Goal: Task Accomplishment & Management: Complete application form

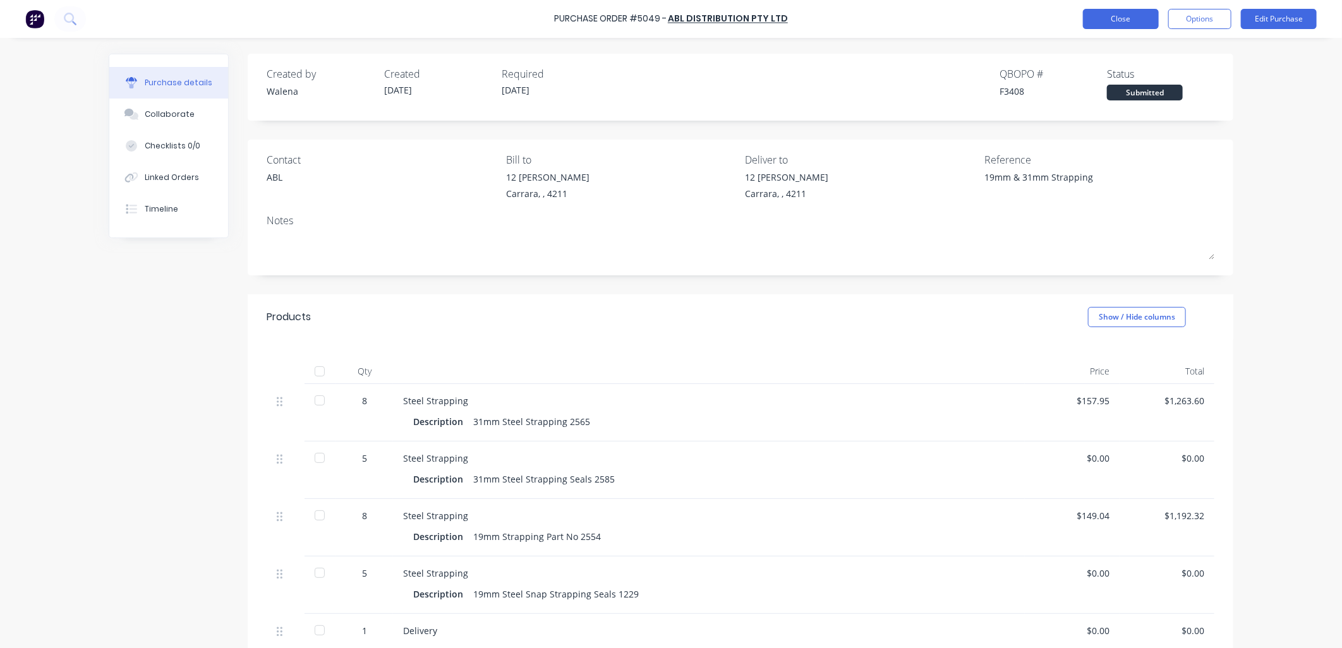
click at [1123, 27] on button "Close" at bounding box center [1121, 19] width 76 height 20
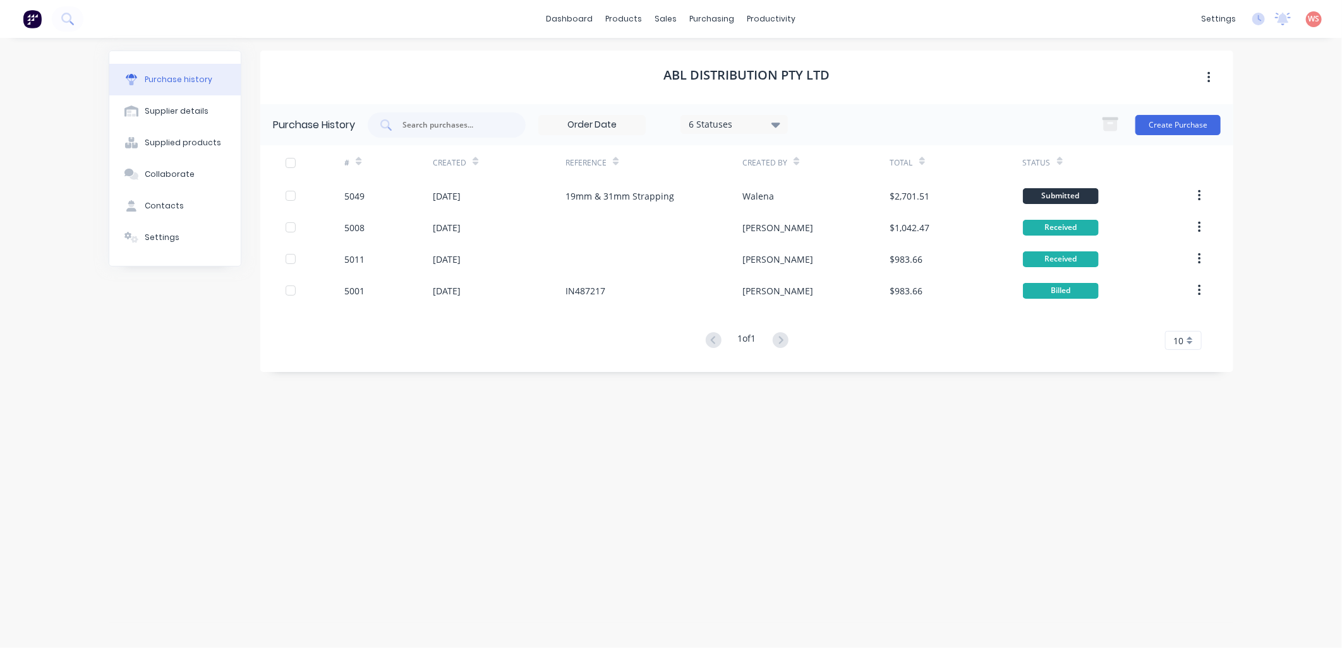
click at [624, 578] on div "ABL DISTRIBUTION PTY LTD Purchase History 6 Statuses 6 Statuses Create Purchase…" at bounding box center [746, 337] width 973 height 573
click at [699, 59] on div "Sales Orders" at bounding box center [714, 60] width 52 height 11
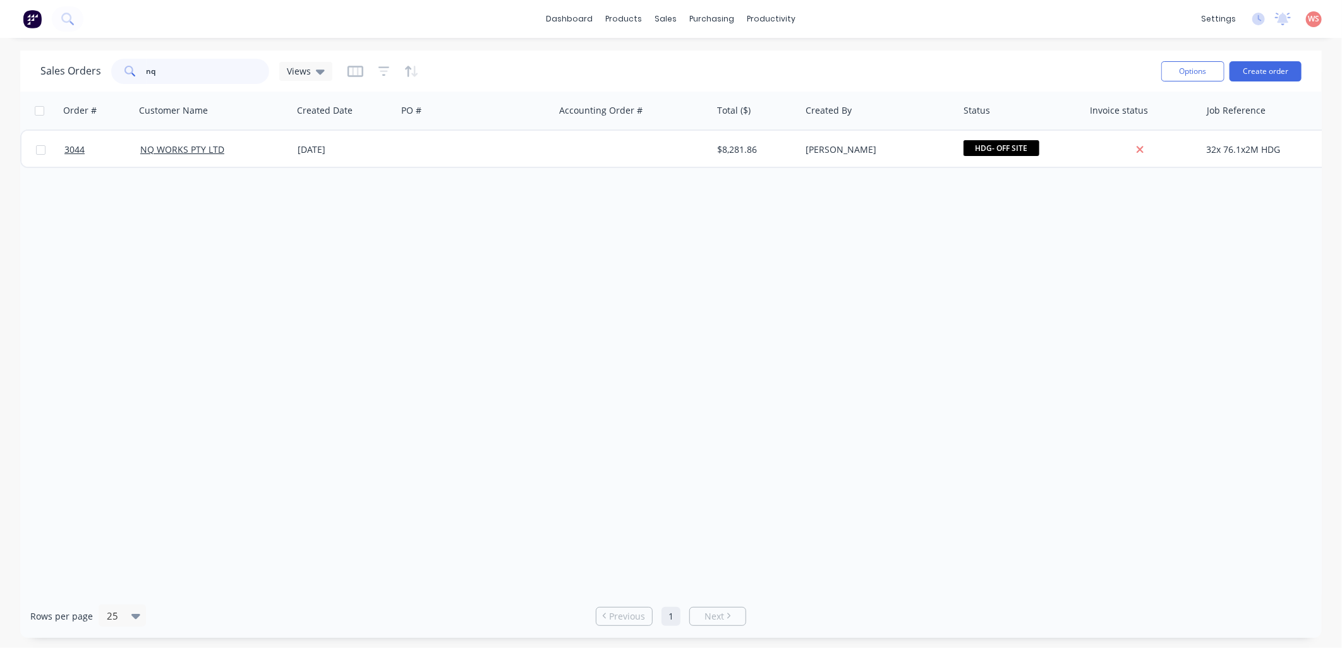
drag, startPoint x: 164, startPoint y: 73, endPoint x: 75, endPoint y: 56, distance: 91.3
click at [73, 68] on div "Sales Orders nq Views" at bounding box center [186, 71] width 292 height 25
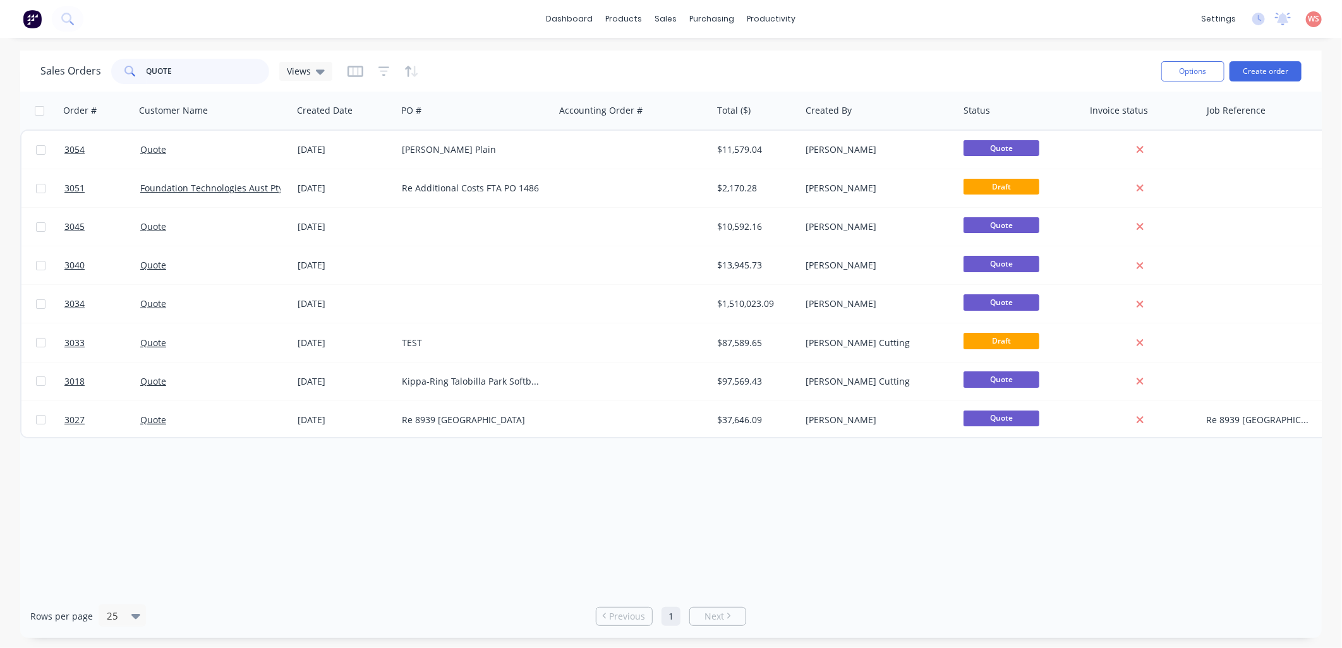
type input "QUOTE 1"
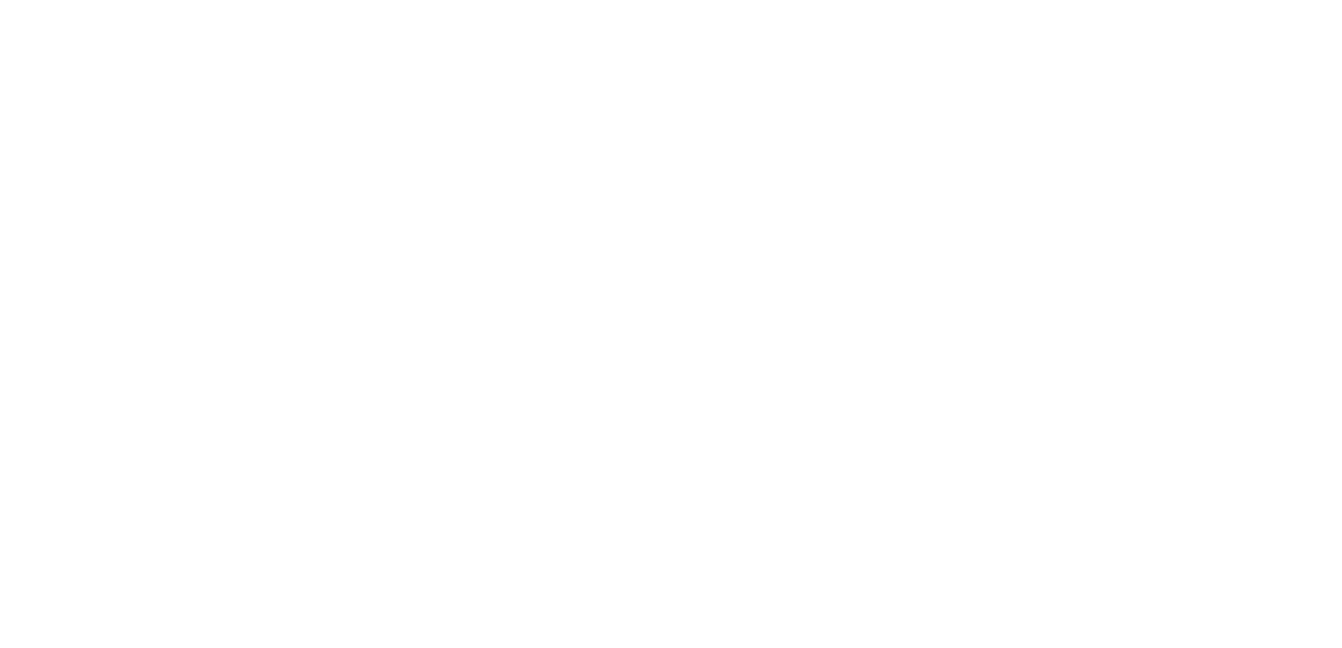
click at [909, 0] on html "x" at bounding box center [671, 0] width 1342 height 0
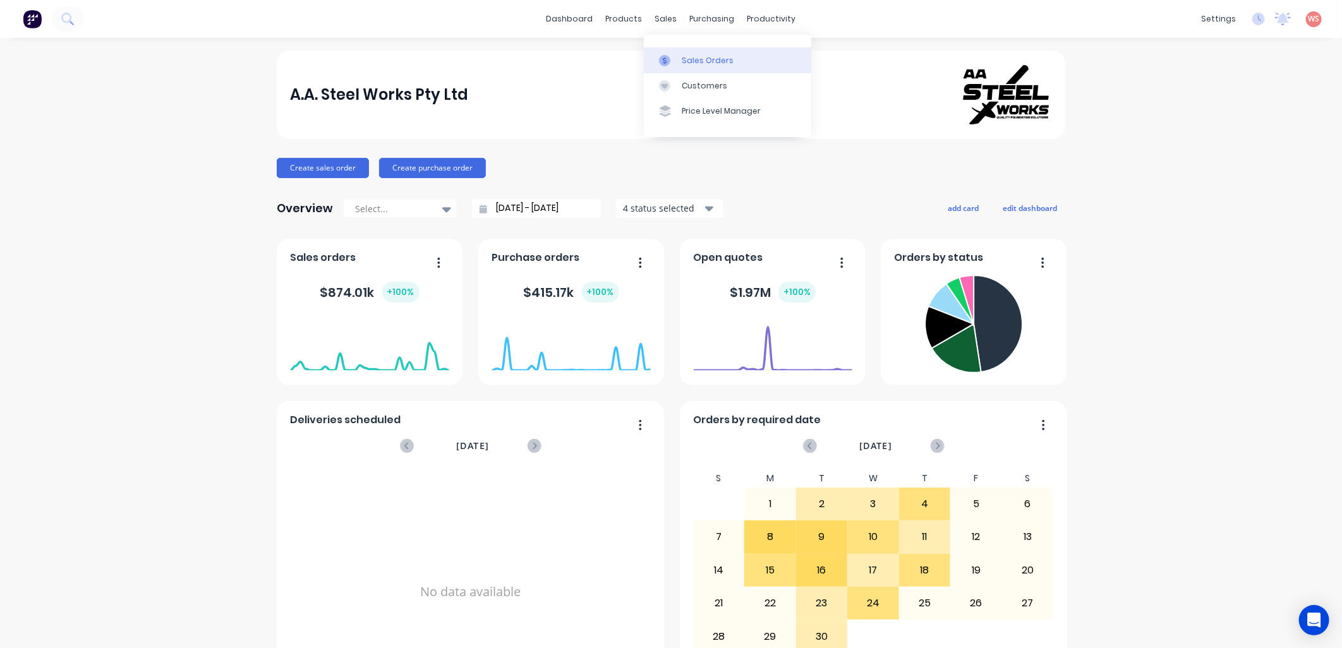
click at [710, 61] on div "Sales Orders" at bounding box center [708, 60] width 52 height 11
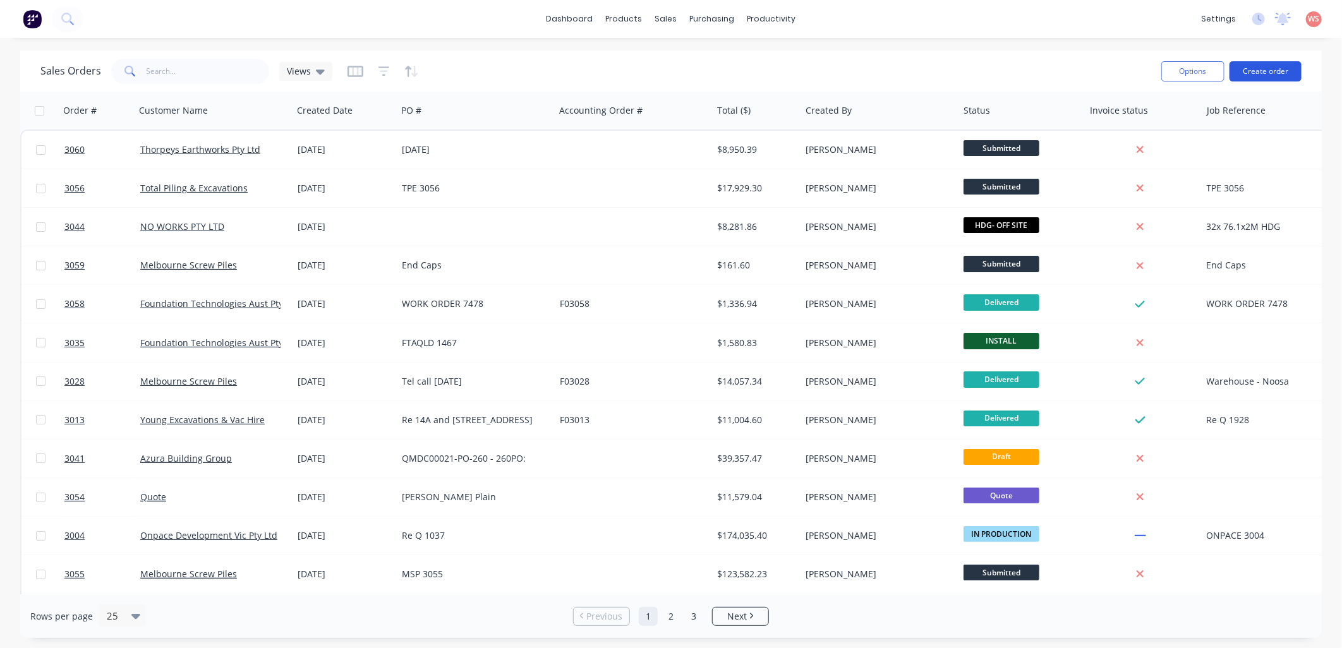
click at [1277, 71] on button "Create order" at bounding box center [1266, 71] width 72 height 20
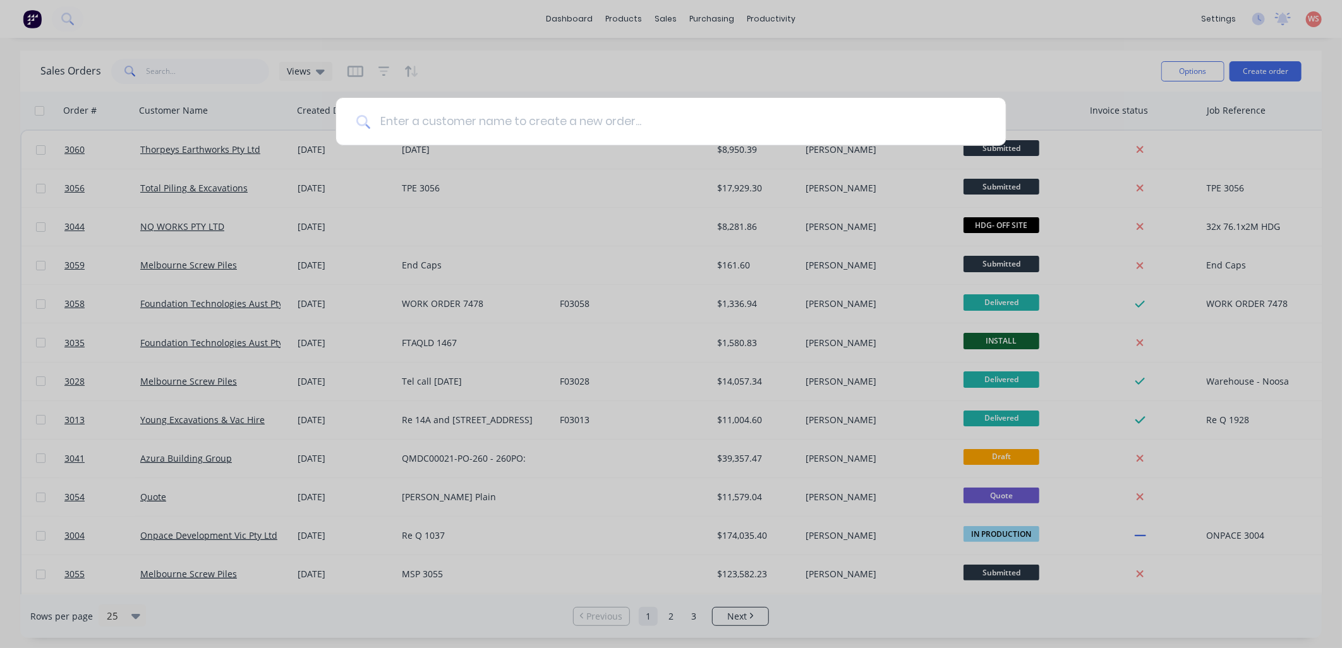
click at [640, 124] on input at bounding box center [677, 121] width 615 height 47
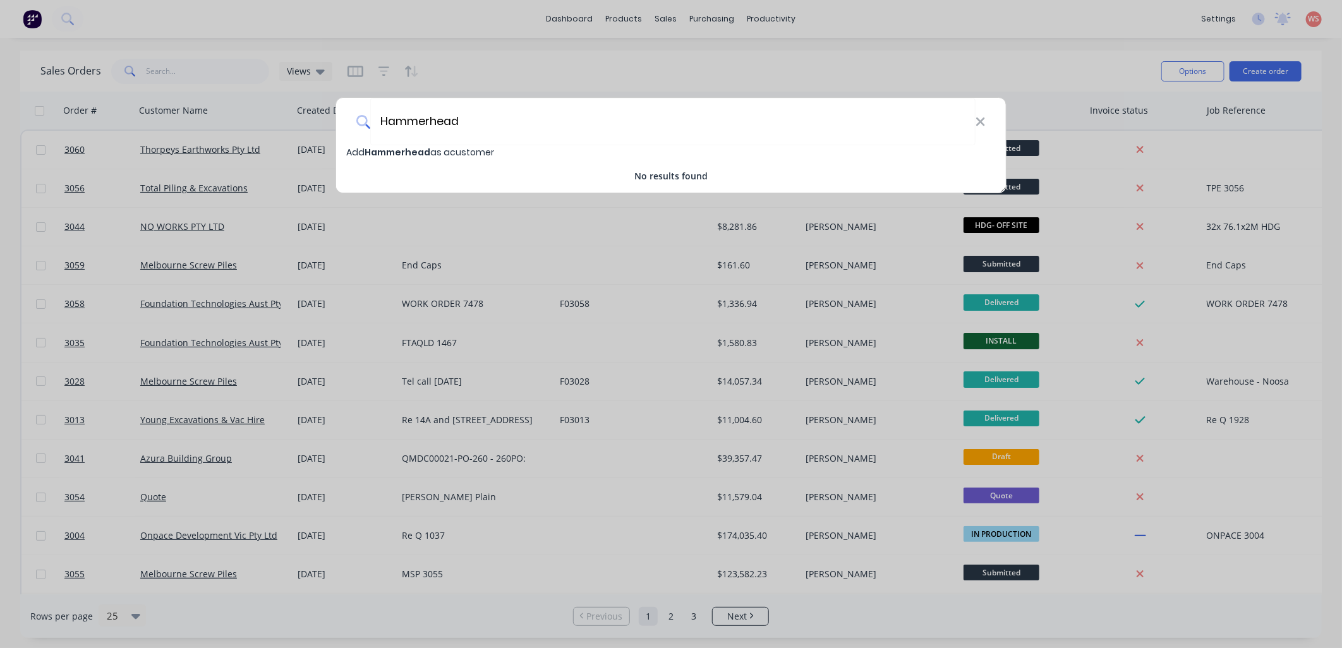
type input "Hammerhead"
click at [401, 154] on span "Hammerhead" at bounding box center [398, 152] width 66 height 13
select select "AU"
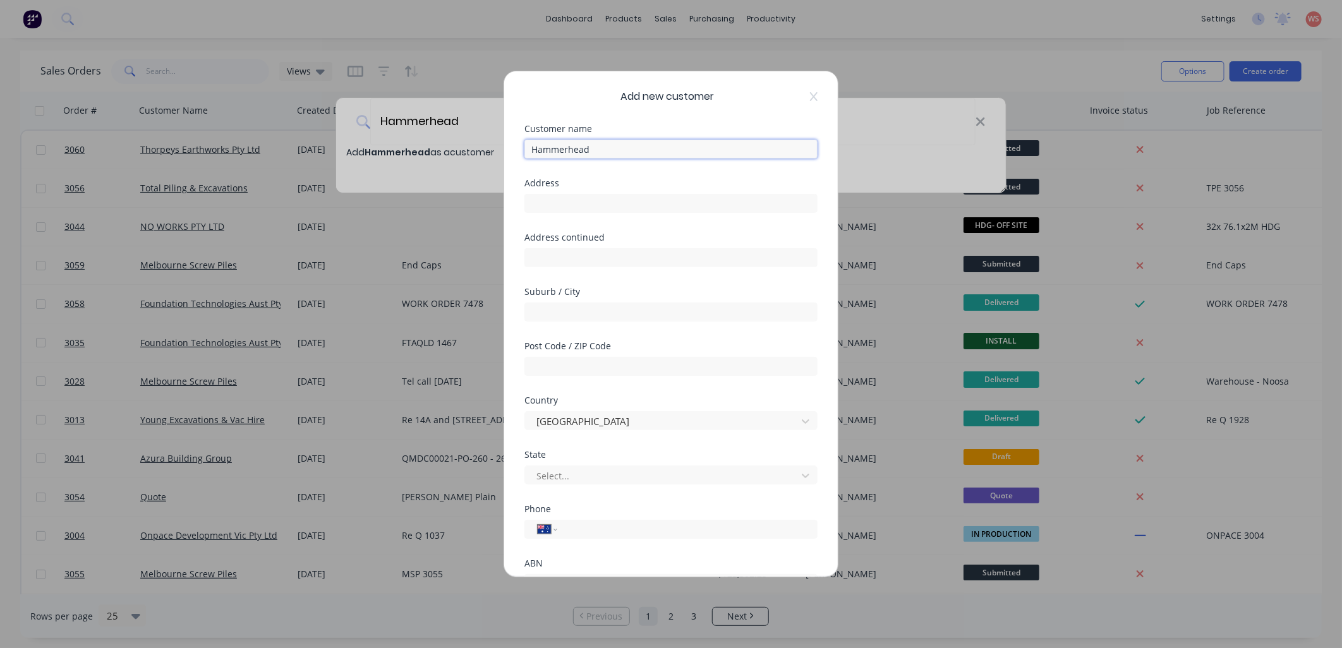
click at [602, 152] on input "Hammerhead" at bounding box center [670, 149] width 293 height 19
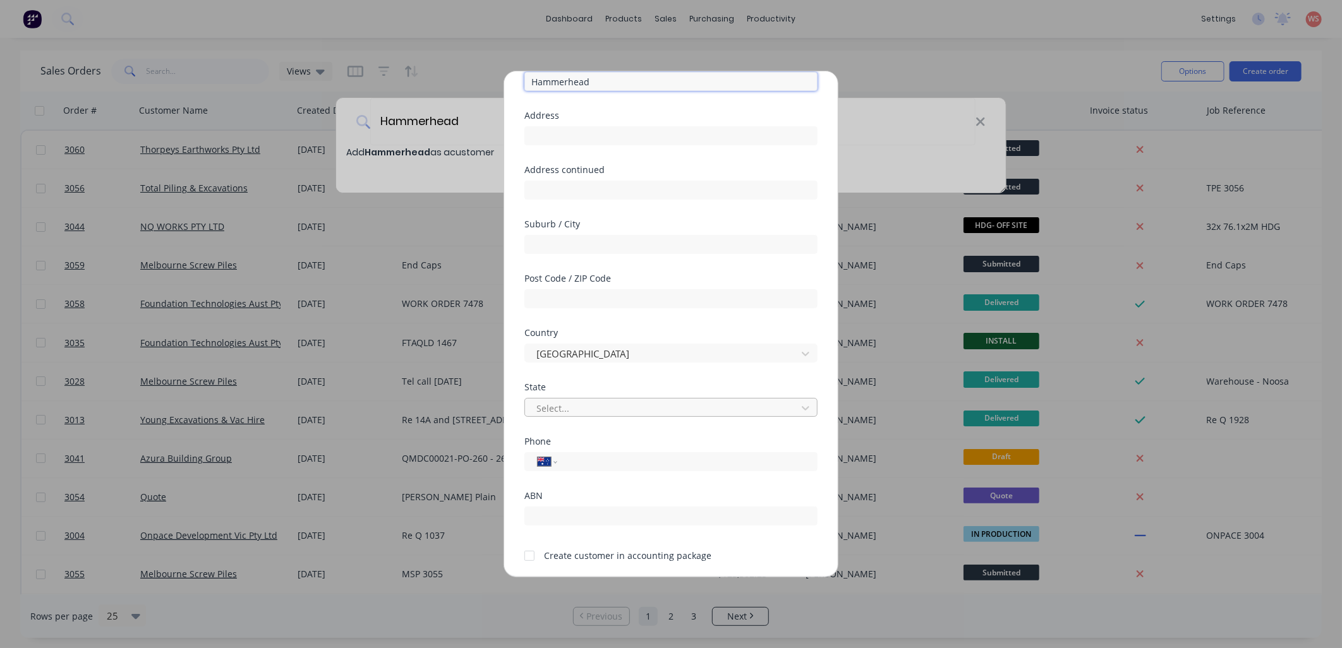
scroll to position [93, 0]
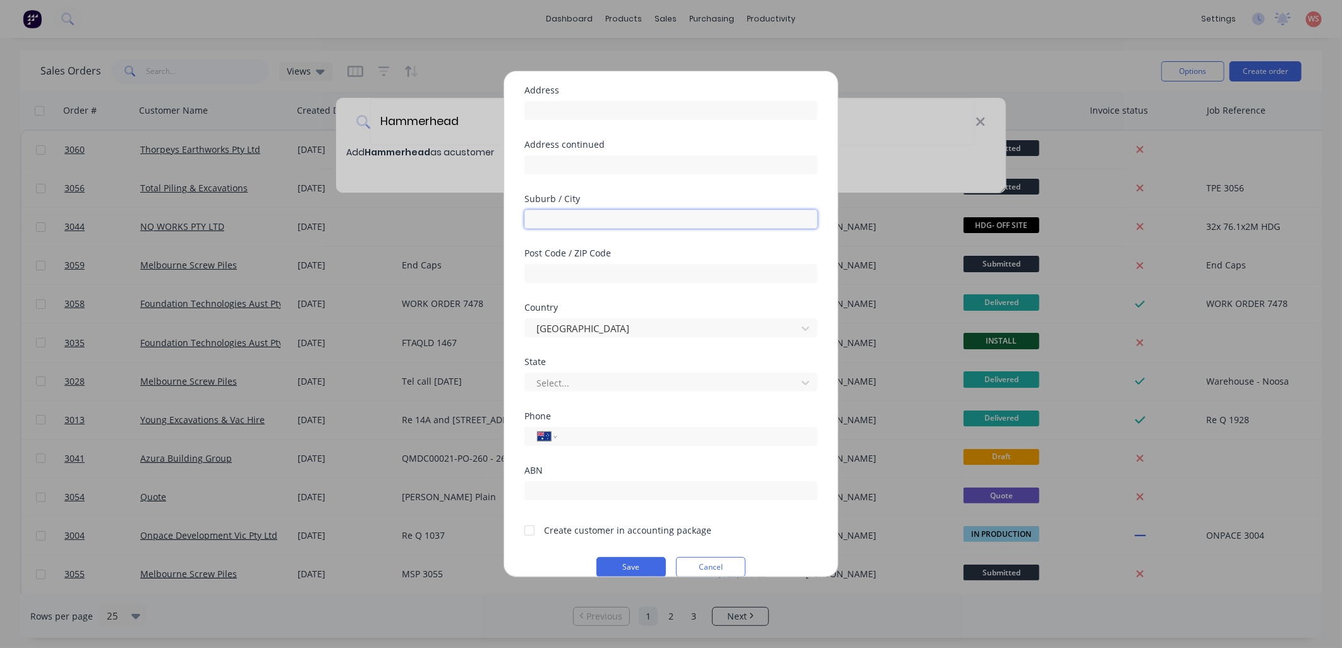
click at [614, 223] on input "text" at bounding box center [670, 219] width 293 height 19
paste input "luke@hammerheadbuilding.com.au>"
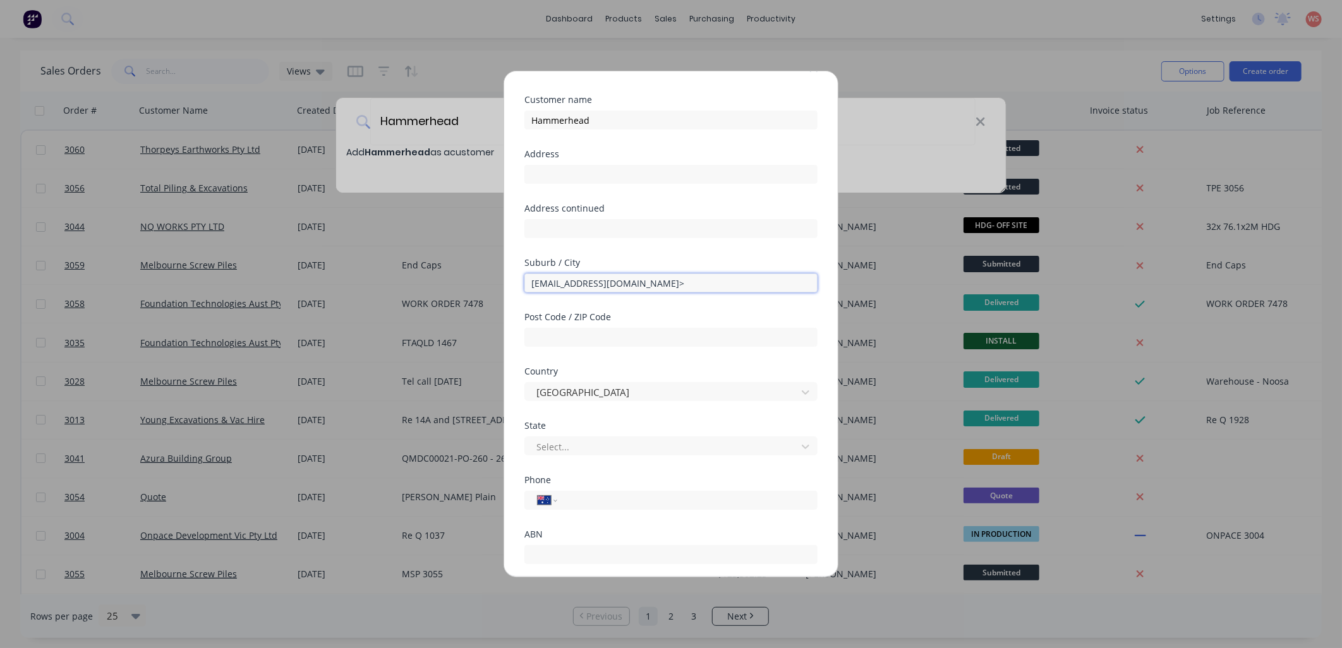
scroll to position [0, 0]
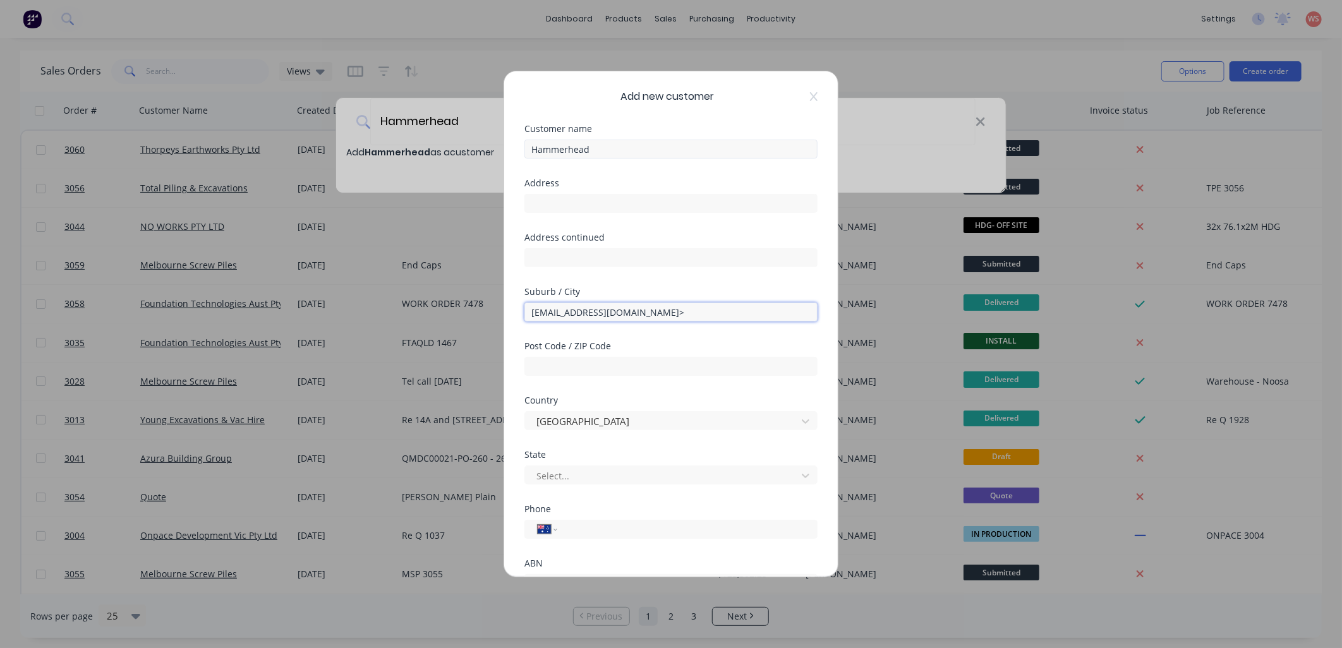
type input "luke@hammerheadbuilding.com.au>"
click at [630, 148] on input "Hammerhead" at bounding box center [670, 149] width 293 height 19
drag, startPoint x: 669, startPoint y: 152, endPoint x: 343, endPoint y: 128, distance: 326.4
click at [343, 128] on div "Add new customer Customer name Hammerhead Building Projects Address Address con…" at bounding box center [671, 324] width 1342 height 648
type input "Hammerhead Building Projects"
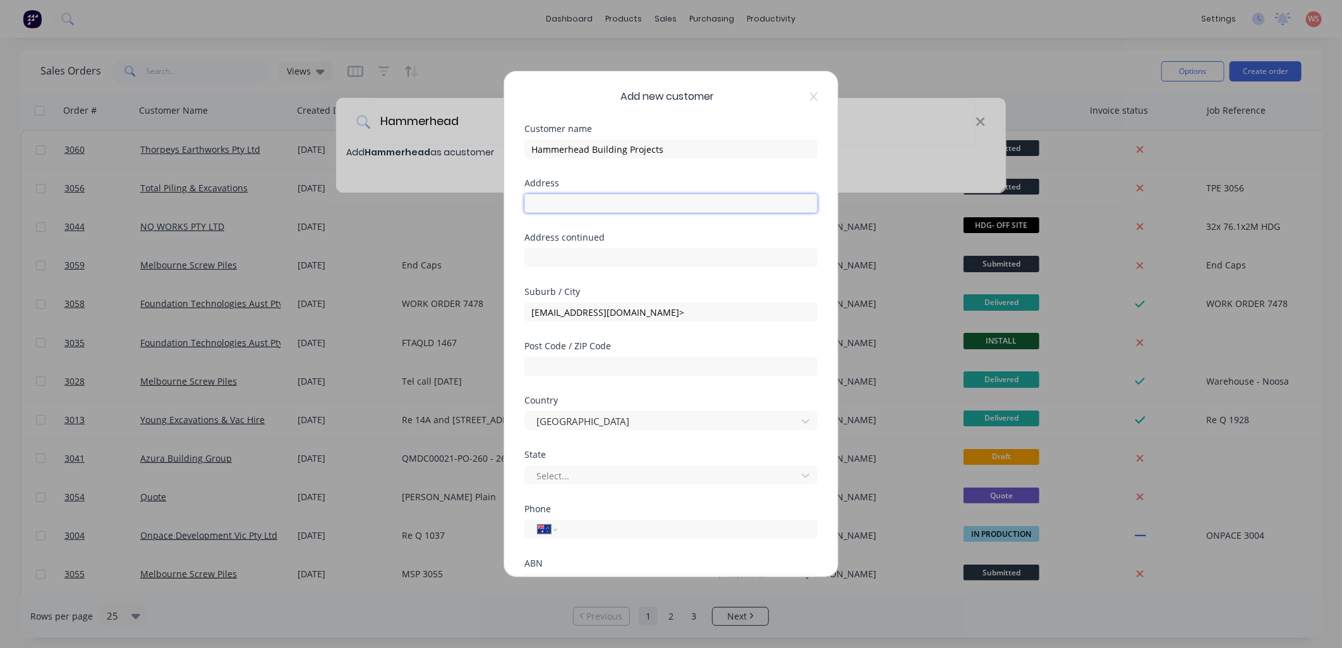
click at [552, 207] on input "text" at bounding box center [670, 203] width 293 height 19
paste input "24 AVOCA STREET, Kingscliff New South Wales 2487"
drag, startPoint x: 744, startPoint y: 206, endPoint x: 650, endPoint y: 207, distance: 94.2
click at [650, 207] on input "24 AVOCA STREET, Kingscliff New South Wales 2487" at bounding box center [670, 203] width 293 height 19
type input "24 AVOCA STREET, Kingscliff"
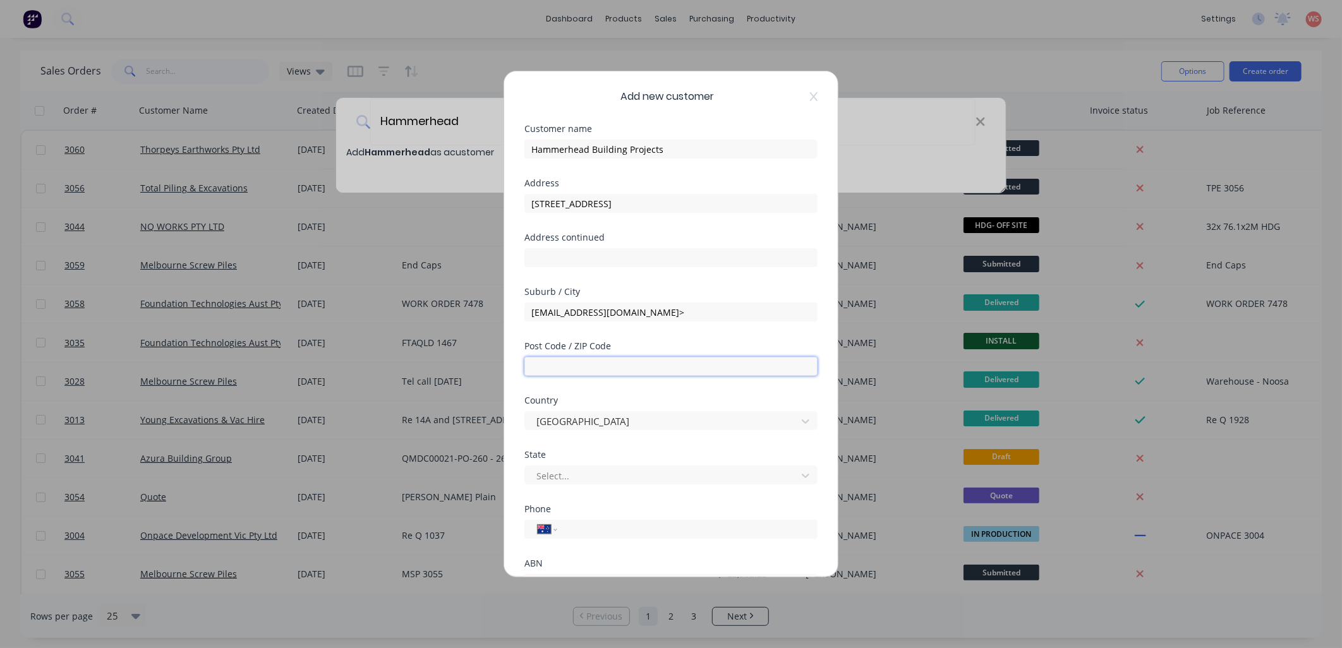
click at [570, 368] on input "text" at bounding box center [670, 366] width 293 height 19
paste input "New South Wales 2487"
type input "New South Wales 2487"
drag, startPoint x: 703, startPoint y: 308, endPoint x: 529, endPoint y: 305, distance: 174.4
click at [529, 305] on input "luke@hammerheadbuilding.com.au>" at bounding box center [670, 312] width 293 height 19
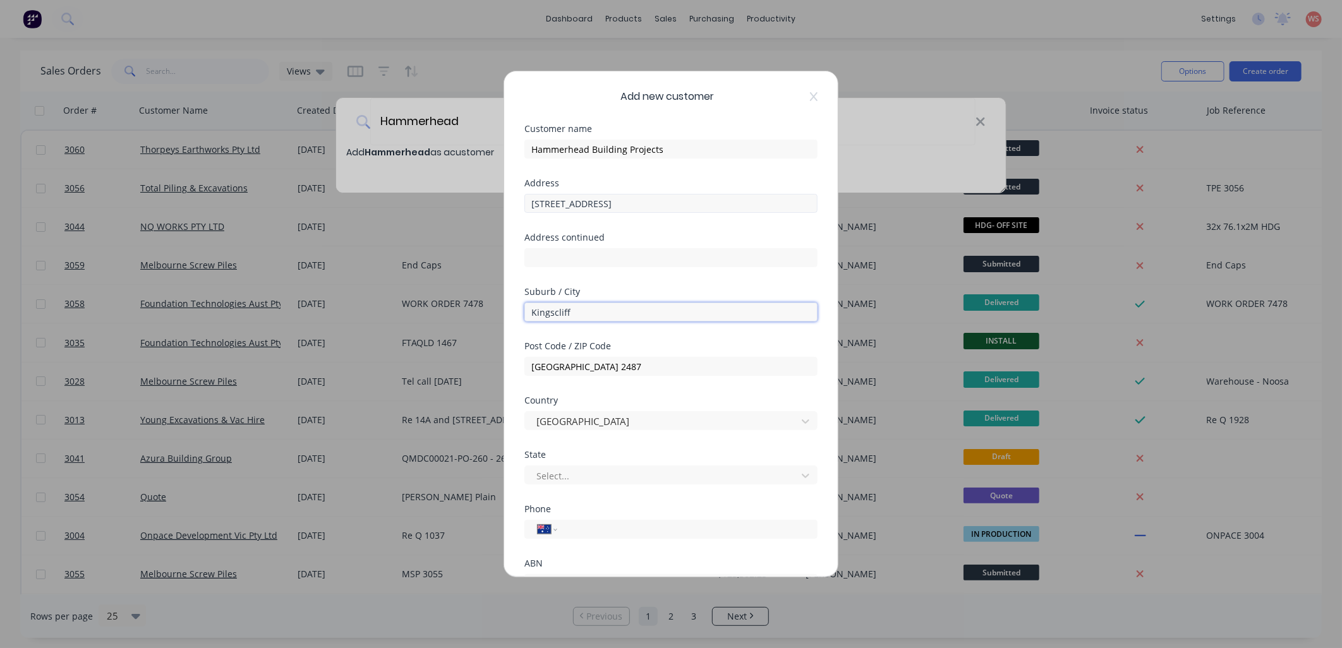
type input "Kingscliff"
drag, startPoint x: 604, startPoint y: 206, endPoint x: 703, endPoint y: 215, distance: 99.7
click at [700, 213] on div "Address 24 AVOCA STREET, Kingscliff" at bounding box center [670, 206] width 293 height 54
type input "24 AVOCA STREET"
drag, startPoint x: 572, startPoint y: 320, endPoint x: 355, endPoint y: 311, distance: 217.6
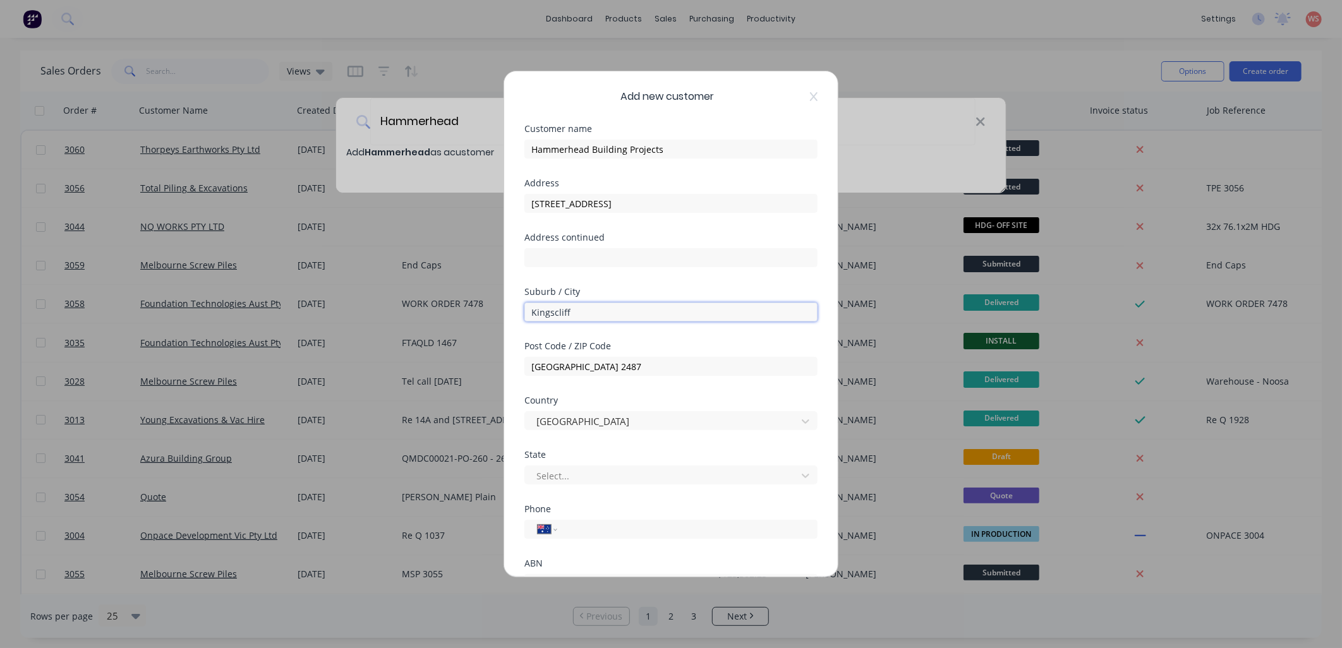
click at [355, 311] on div "Add new customer Customer name Hammerhead Building Projects Address 24 AVOCA ST…" at bounding box center [671, 324] width 1342 height 648
type input "KINGSCLIFF"
drag, startPoint x: 602, startPoint y: 364, endPoint x: 528, endPoint y: 363, distance: 73.9
click at [528, 363] on input "New South Wales 2487" at bounding box center [670, 366] width 293 height 19
click at [776, 476] on div at bounding box center [662, 476] width 255 height 16
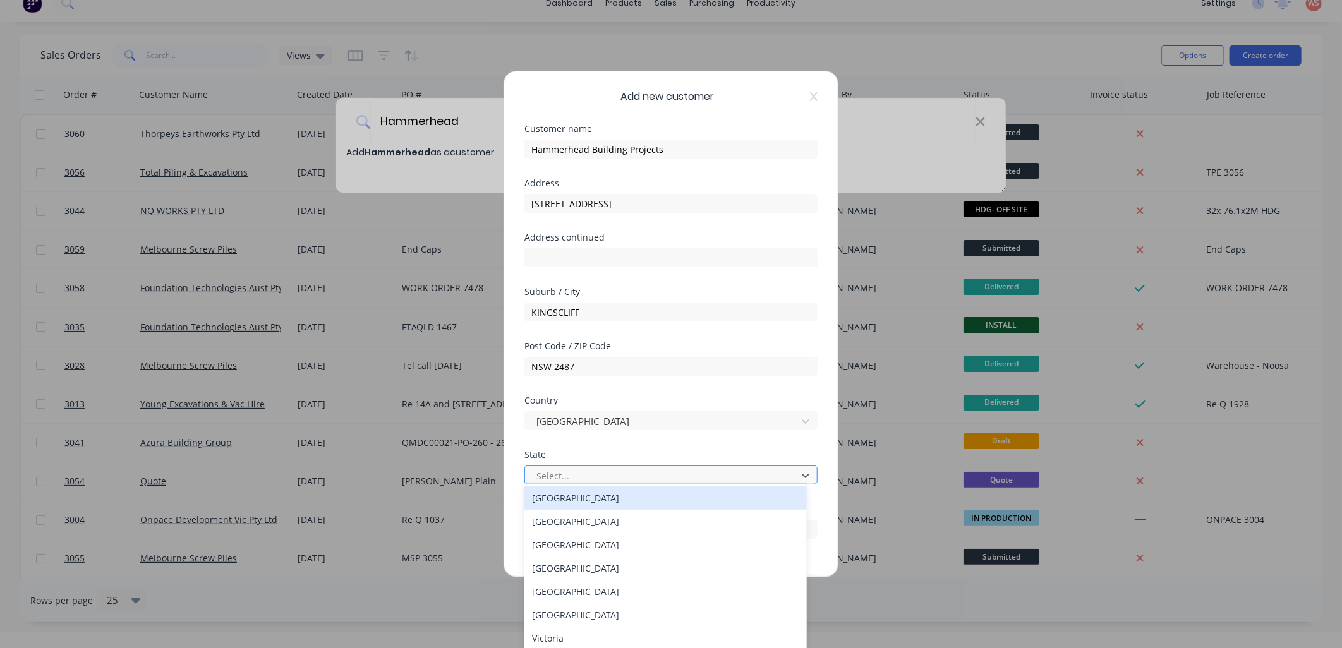
scroll to position [17, 0]
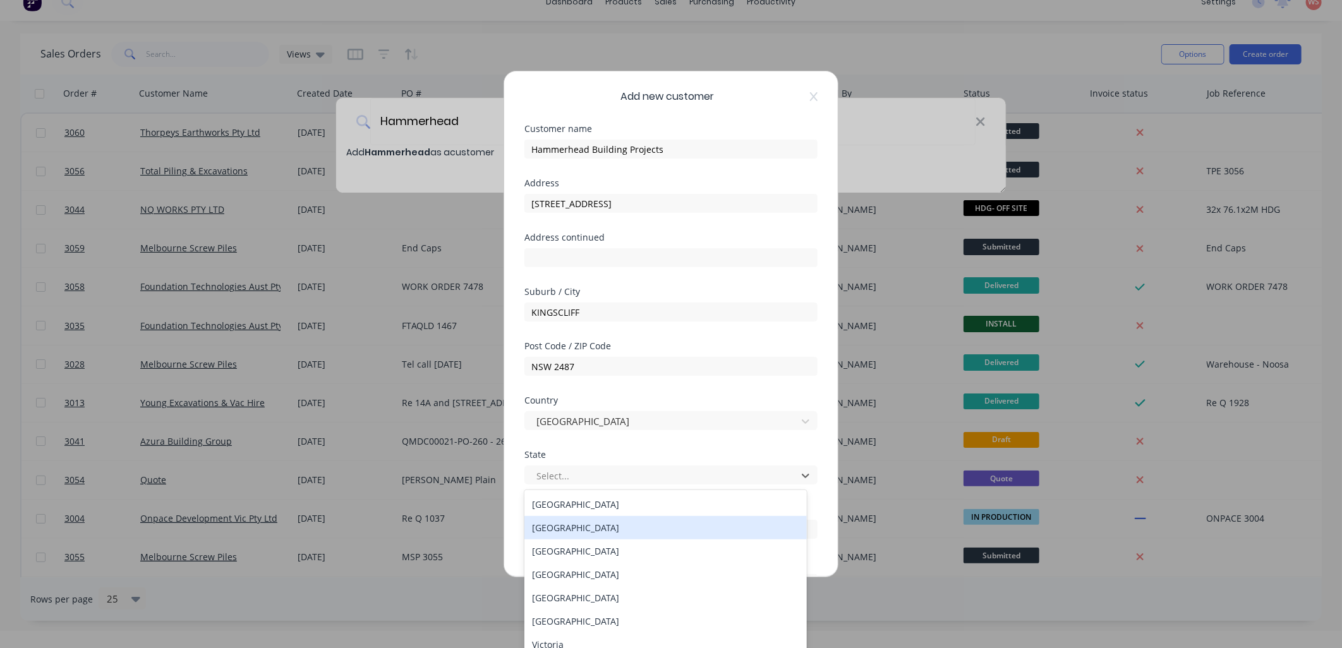
click at [748, 522] on div "New South Wales" at bounding box center [665, 527] width 282 height 23
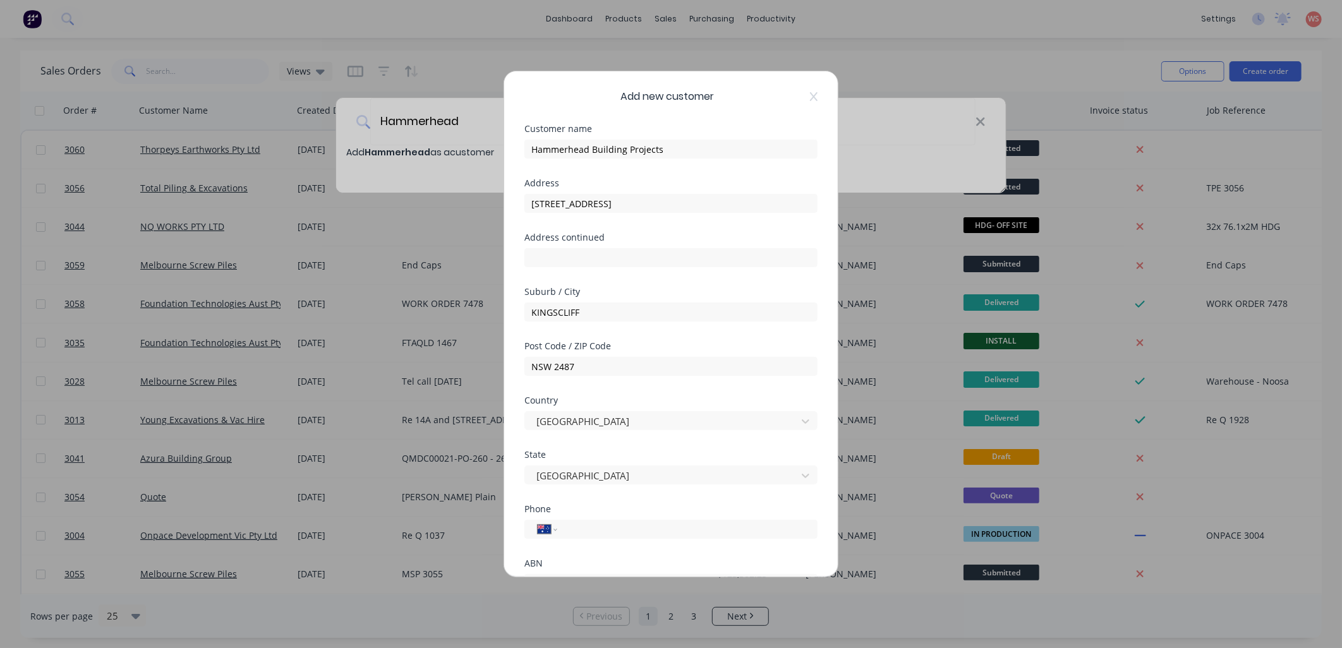
scroll to position [0, 0]
click at [760, 477] on div at bounding box center [662, 476] width 255 height 16
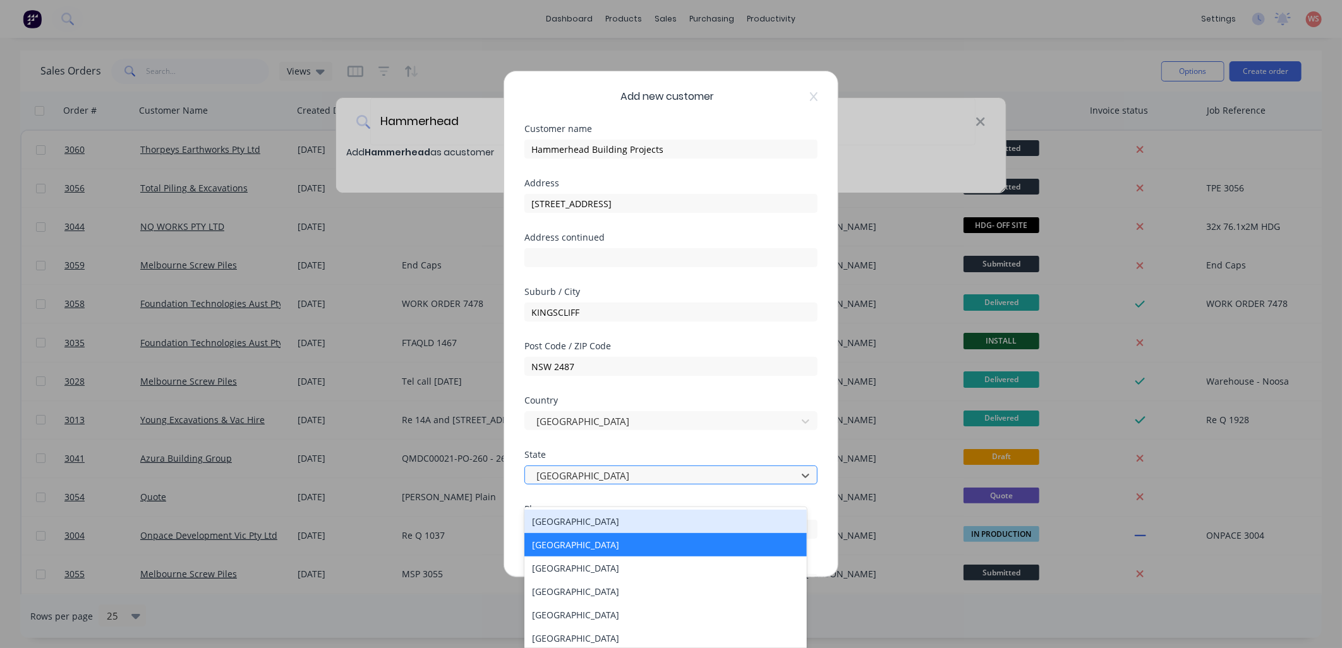
click at [758, 476] on div at bounding box center [662, 476] width 255 height 16
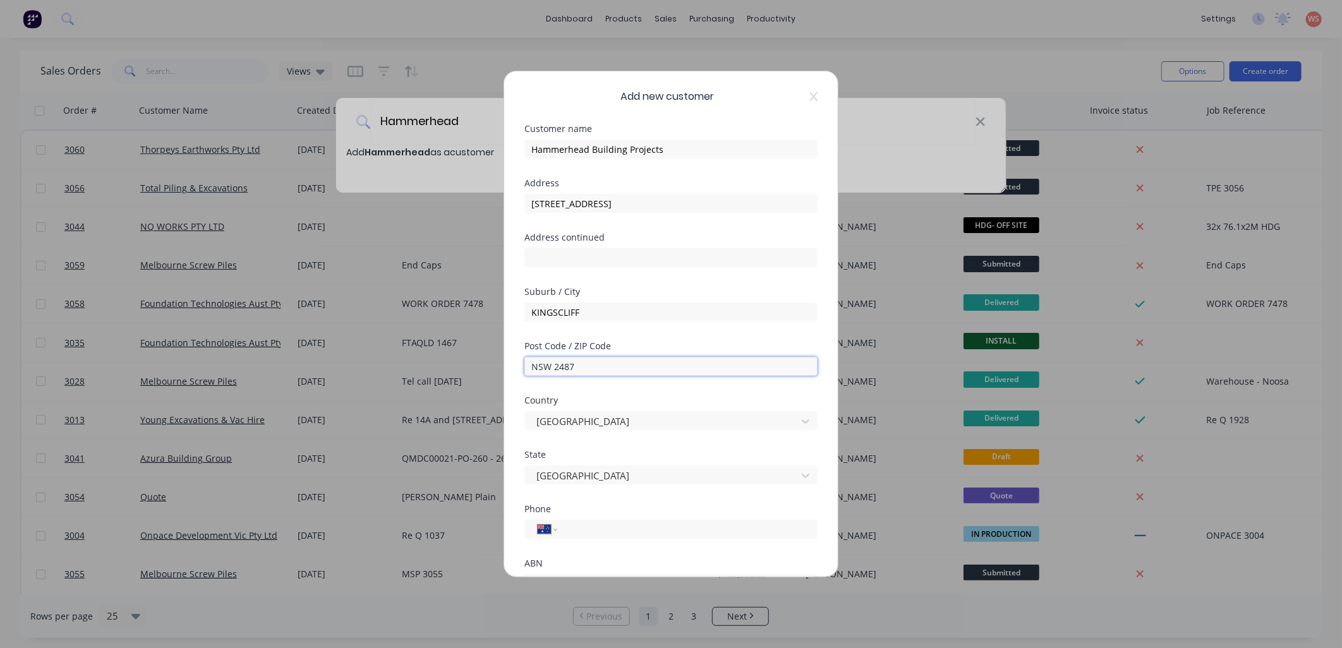
drag, startPoint x: 554, startPoint y: 369, endPoint x: 480, endPoint y: 361, distance: 74.3
click at [480, 363] on div "Add new customer Customer name Hammerhead Building Projects Address 24 AVOCA ST…" at bounding box center [671, 324] width 1342 height 648
type input "2487"
click at [649, 534] on input "tel" at bounding box center [685, 530] width 238 height 15
click at [578, 533] on input "tel" at bounding box center [685, 530] width 238 height 15
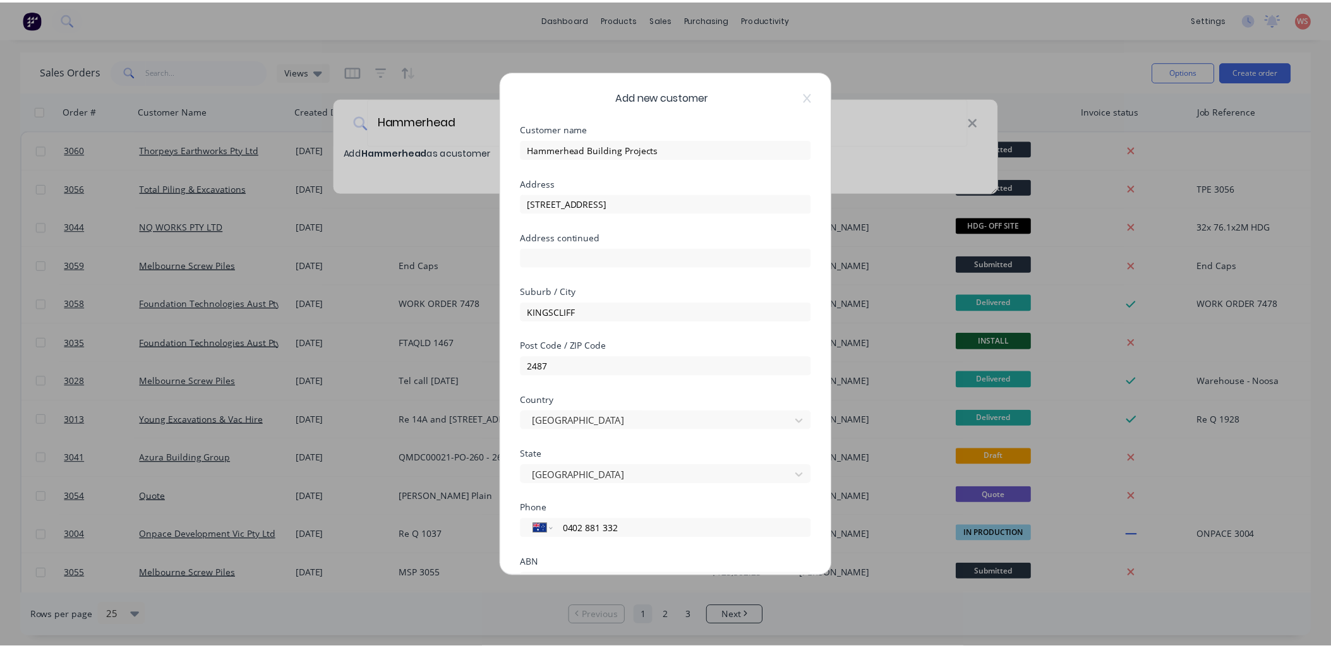
scroll to position [111, 0]
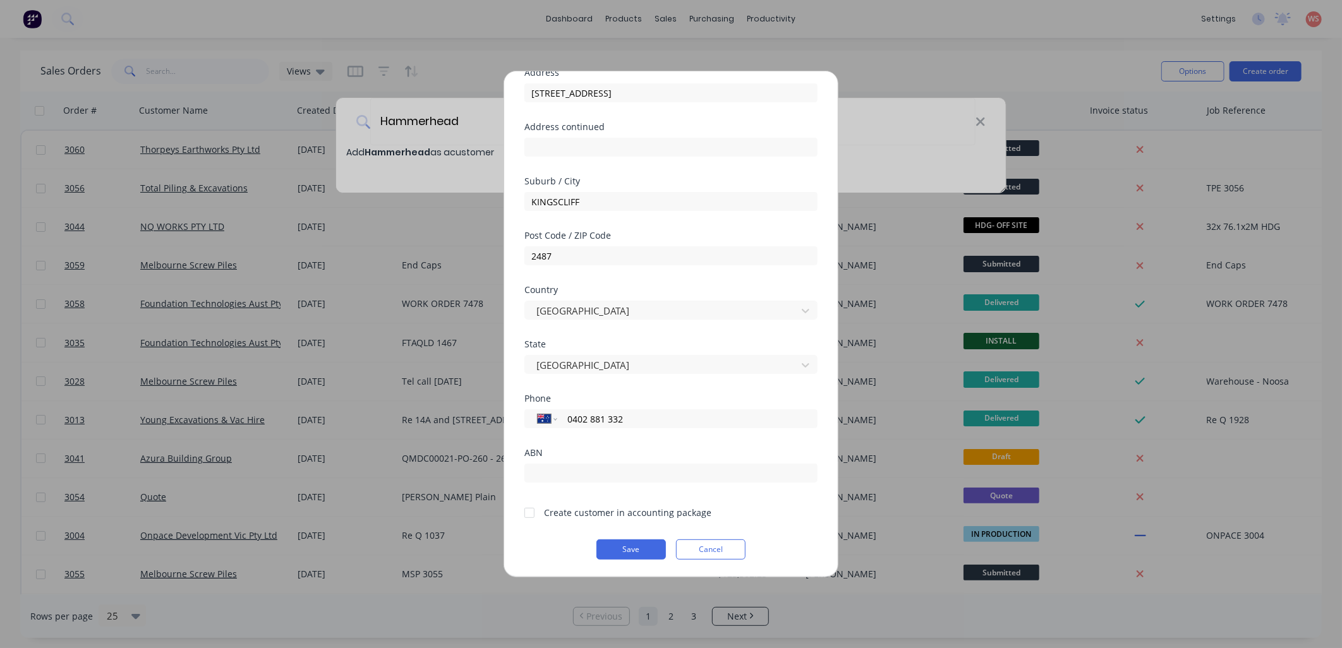
type input "0402 881 332"
click at [610, 461] on div "ABN" at bounding box center [670, 466] width 293 height 34
click at [603, 480] on input "text" at bounding box center [670, 473] width 293 height 19
paste input "73 637 707 003"
type input "73 637 707 003"
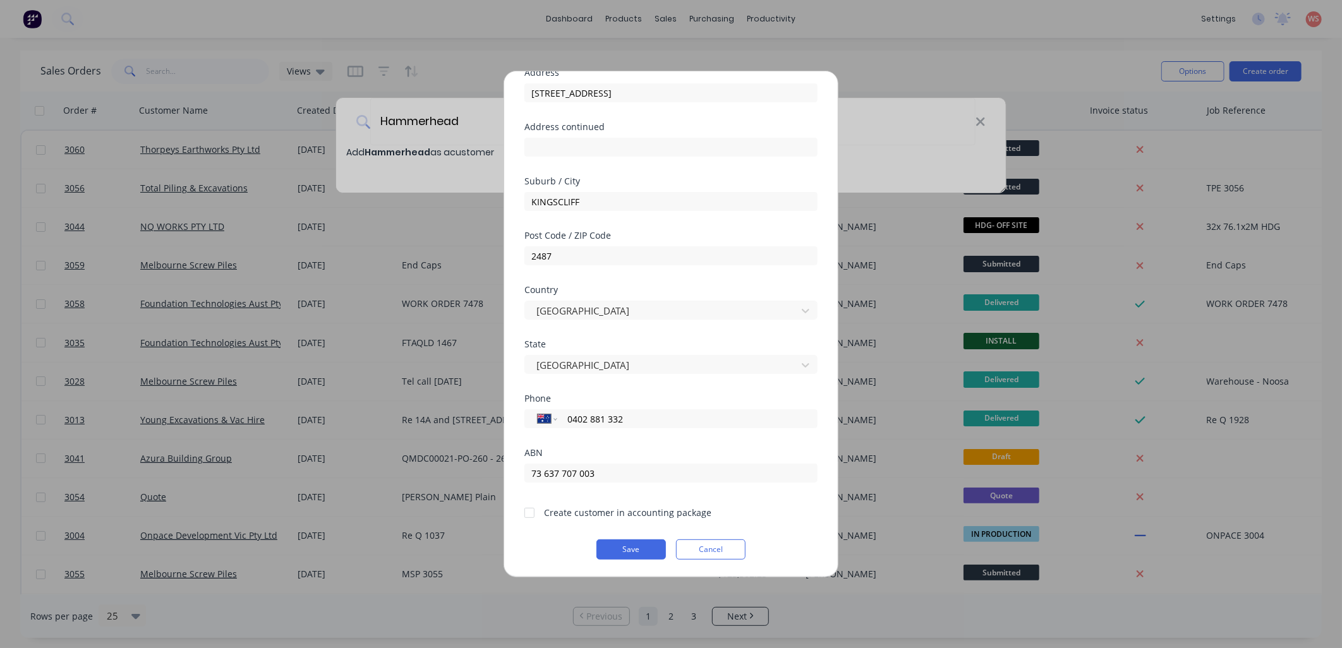
click at [532, 515] on div at bounding box center [529, 512] width 25 height 25
click at [615, 550] on button "Save" at bounding box center [632, 550] width 70 height 20
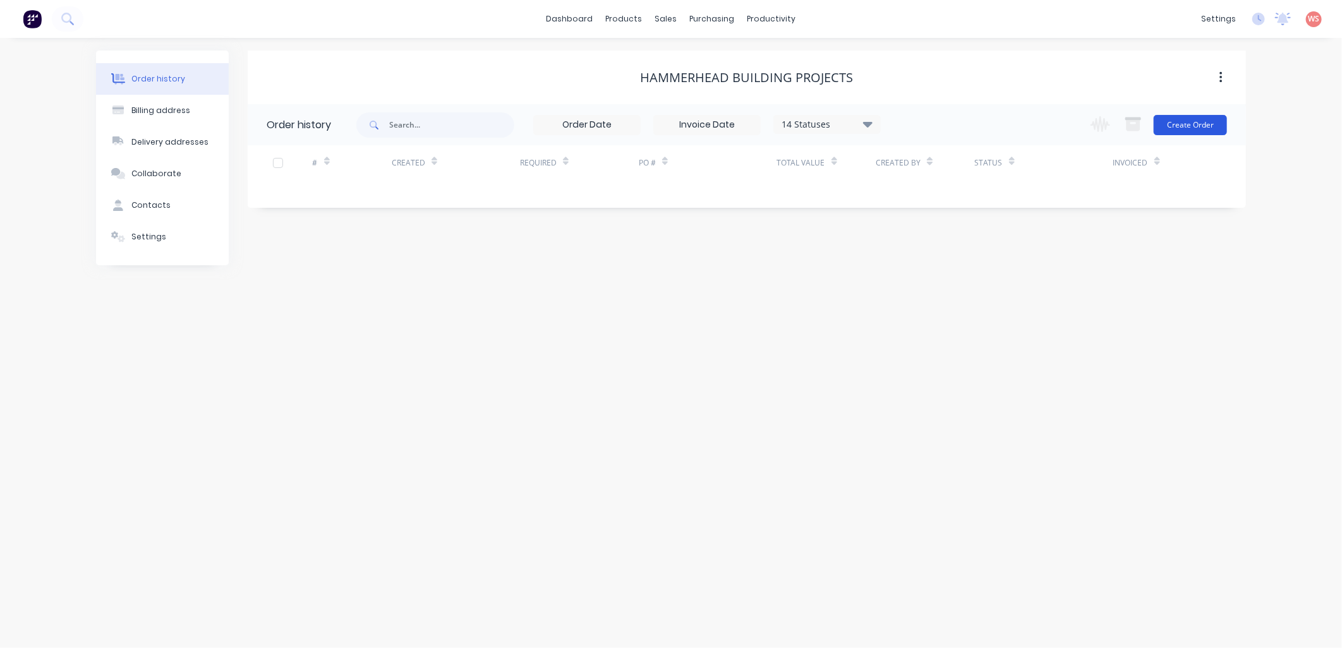
click at [1205, 121] on button "Create Order" at bounding box center [1190, 125] width 73 height 20
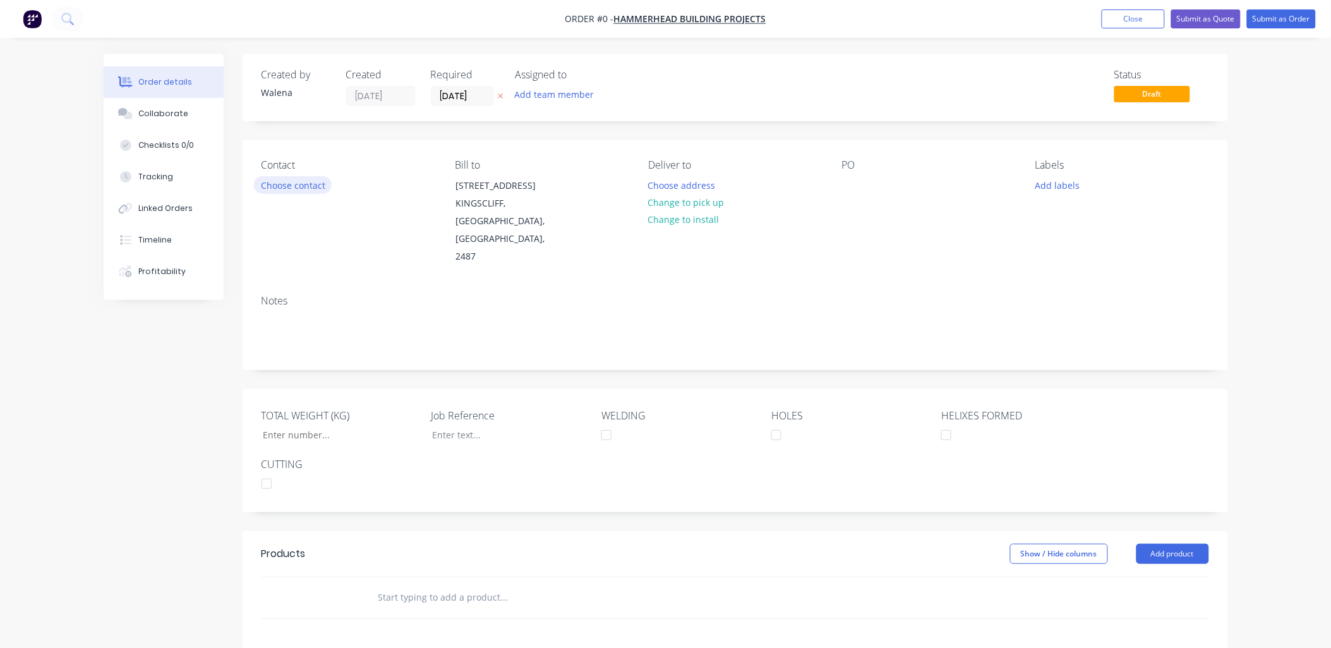
click at [318, 181] on button "Choose contact" at bounding box center [293, 184] width 78 height 17
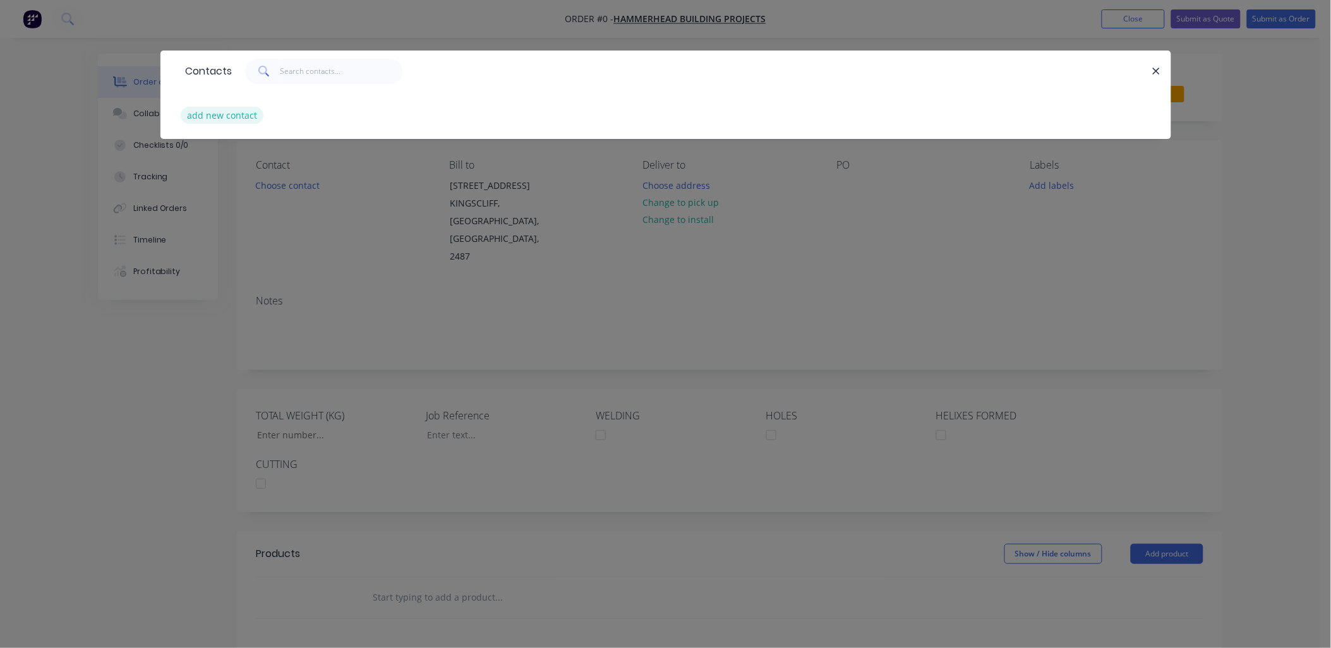
click at [253, 118] on button "add new contact" at bounding box center [222, 115] width 83 height 17
select select "AU"
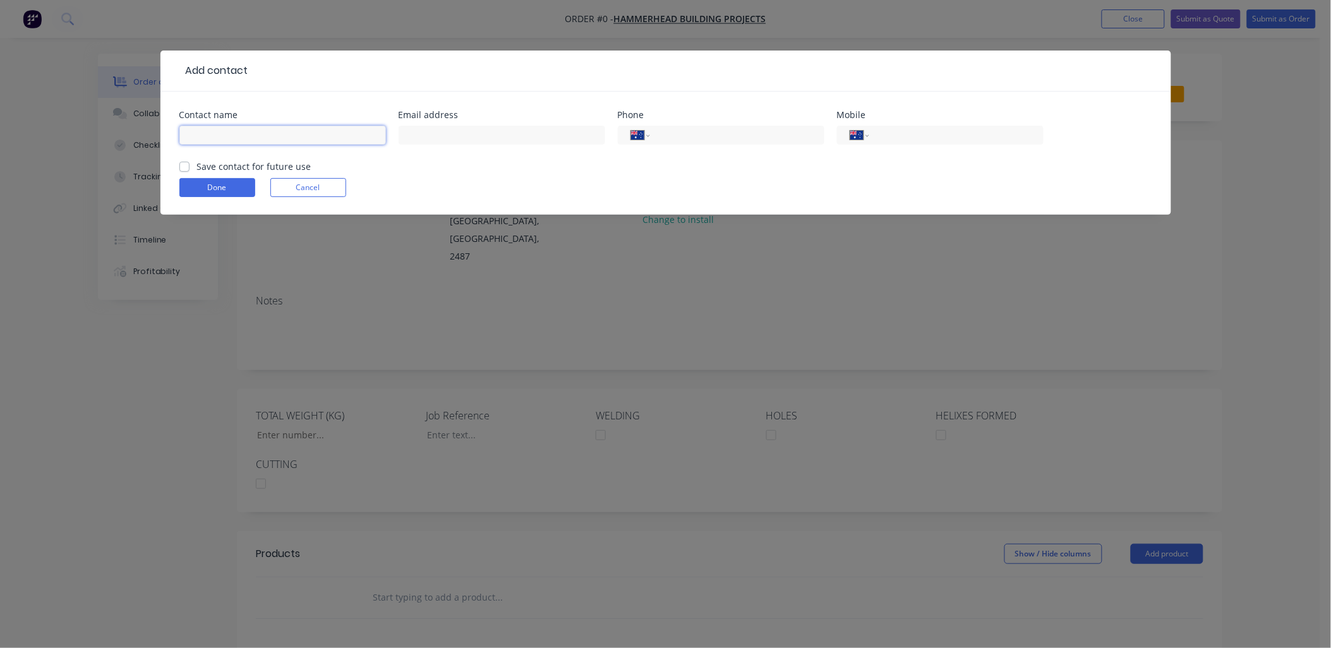
click at [256, 133] on input "text" at bounding box center [282, 135] width 207 height 19
type input "Luke Fitcher"
click at [702, 136] on input "tel" at bounding box center [735, 135] width 152 height 15
paste input "73637707003"
type input "73637707003"
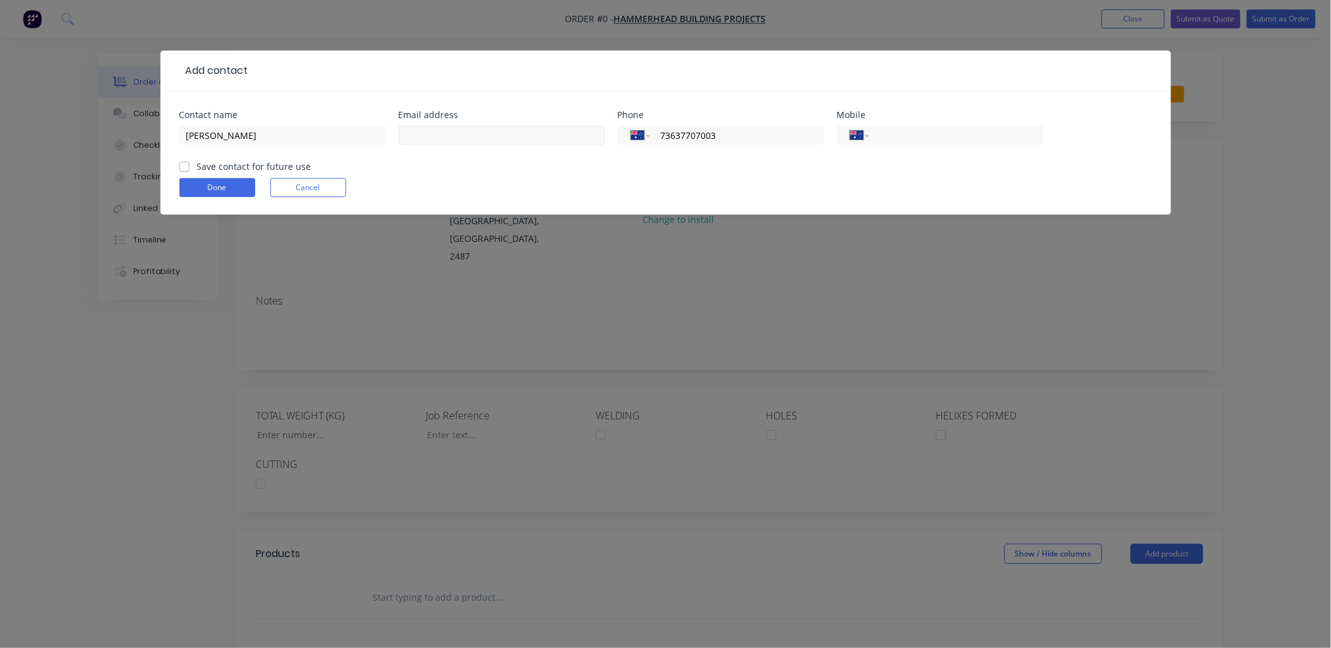
drag, startPoint x: 725, startPoint y: 133, endPoint x: 570, endPoint y: 127, distance: 155.6
click at [570, 127] on div "Contact name Luke Fitcher Email address Phone International Afghanistan Åland I…" at bounding box center [665, 135] width 973 height 49
click at [553, 123] on div at bounding box center [502, 141] width 207 height 37
click at [553, 131] on input "text" at bounding box center [502, 135] width 207 height 19
click at [725, 136] on input "tel" at bounding box center [735, 135] width 152 height 15
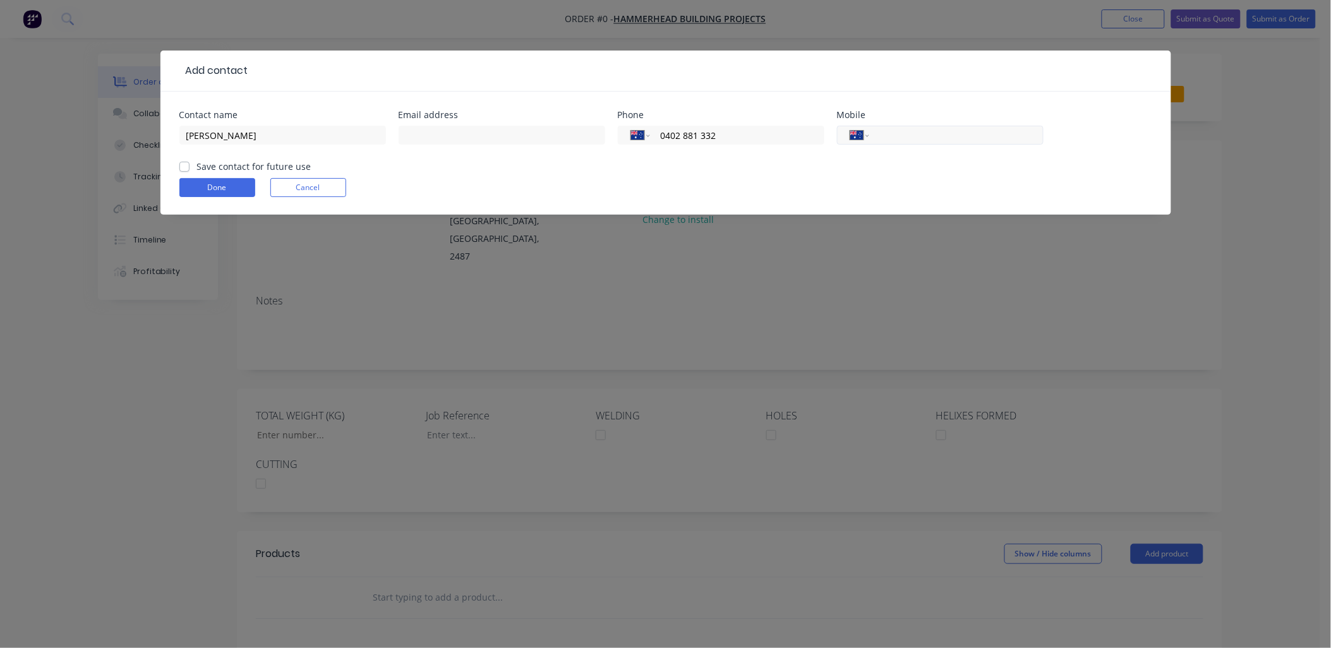
type input "0402 881 332"
click at [972, 140] on input "tel" at bounding box center [954, 135] width 152 height 15
click at [465, 136] on input "text" at bounding box center [502, 135] width 207 height 19
paste input "Luke Fitcher | Hammerhead Building <luke@hammerheadbuilding.com.au>"
drag, startPoint x: 446, startPoint y: 136, endPoint x: 326, endPoint y: 133, distance: 120.1
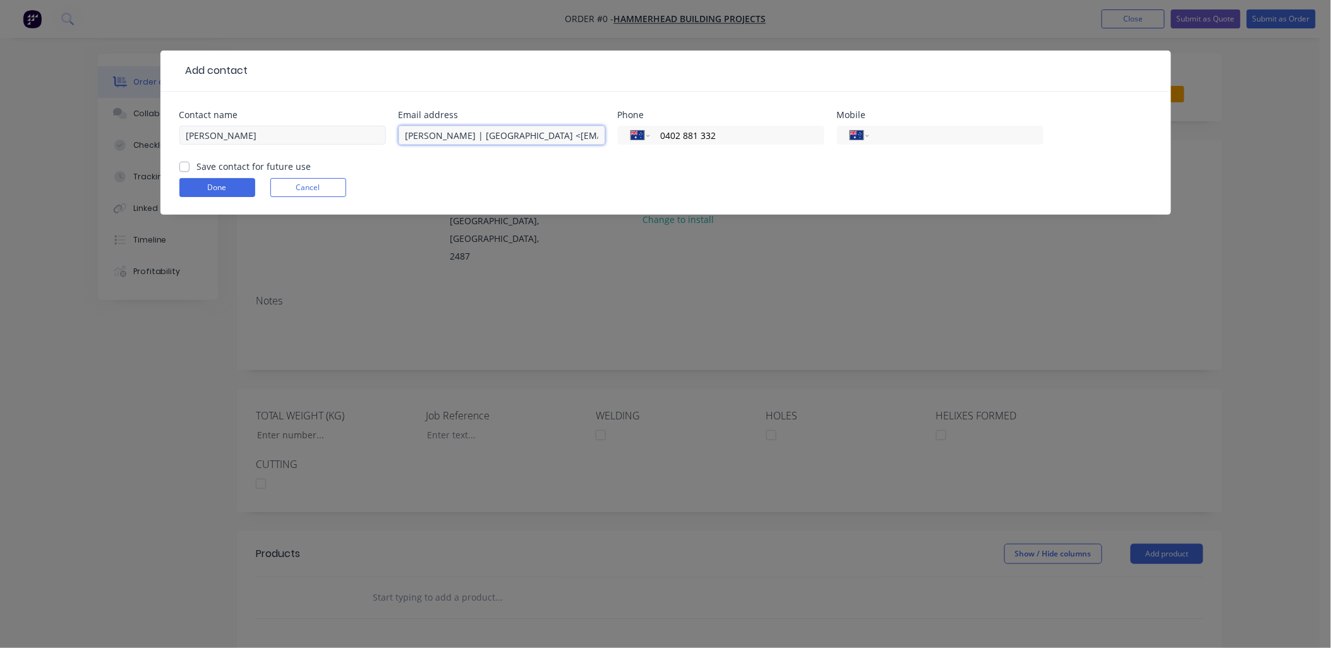
click at [326, 133] on div "Contact name Luke Fitcher Email address Luke Fitcher | Hammerhead Building <luk…" at bounding box center [665, 135] width 973 height 49
click at [573, 131] on input "luke@hammerheadbuilding.com.au>" at bounding box center [502, 135] width 207 height 19
type input "luke@hammerheadbuilding.com.au"
click at [950, 133] on input "tel" at bounding box center [954, 135] width 152 height 15
click at [197, 164] on label "Save contact for future use" at bounding box center [254, 166] width 114 height 13
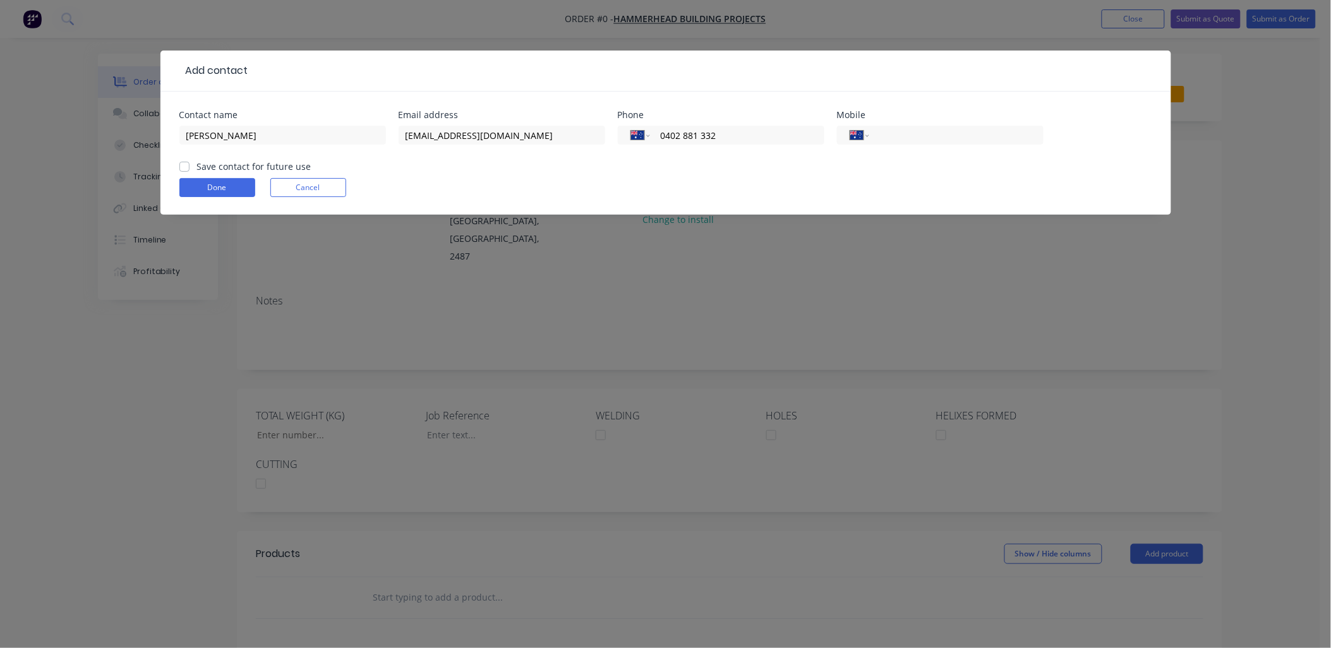
click at [187, 164] on input "Save contact for future use" at bounding box center [184, 166] width 10 height 12
checkbox input "true"
click at [195, 188] on button "Done" at bounding box center [217, 187] width 76 height 19
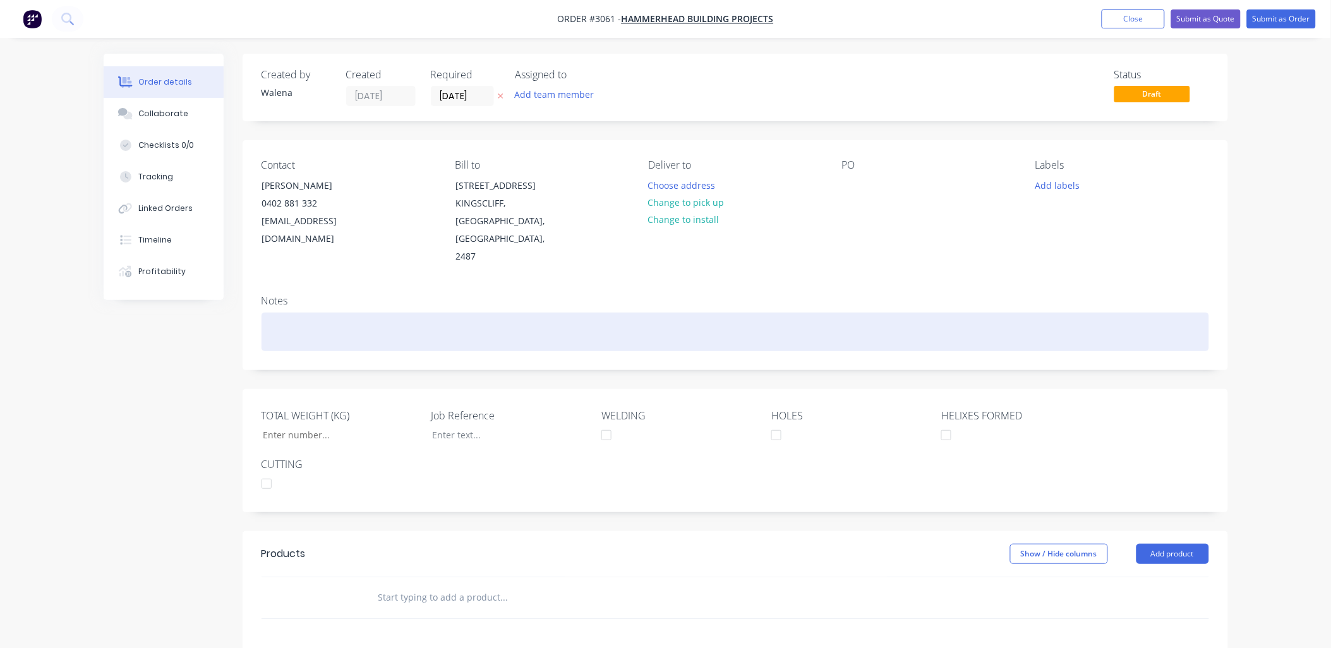
click at [305, 313] on div at bounding box center [736, 332] width 948 height 39
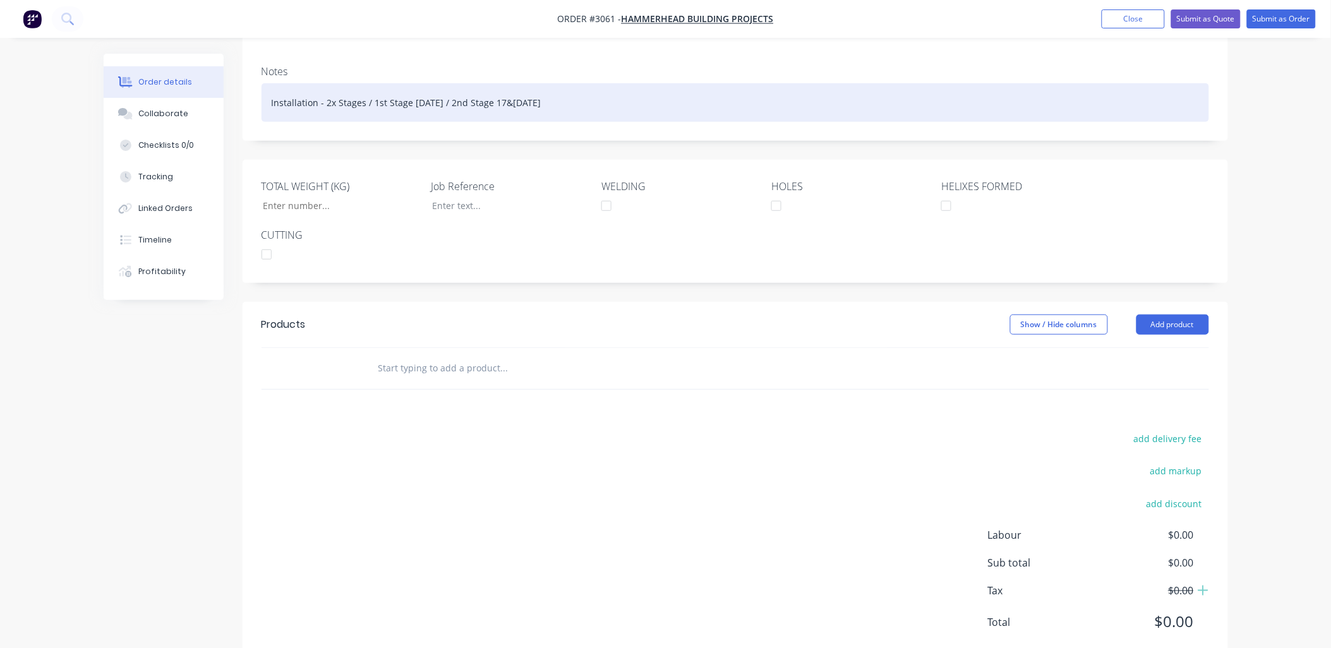
scroll to position [230, 0]
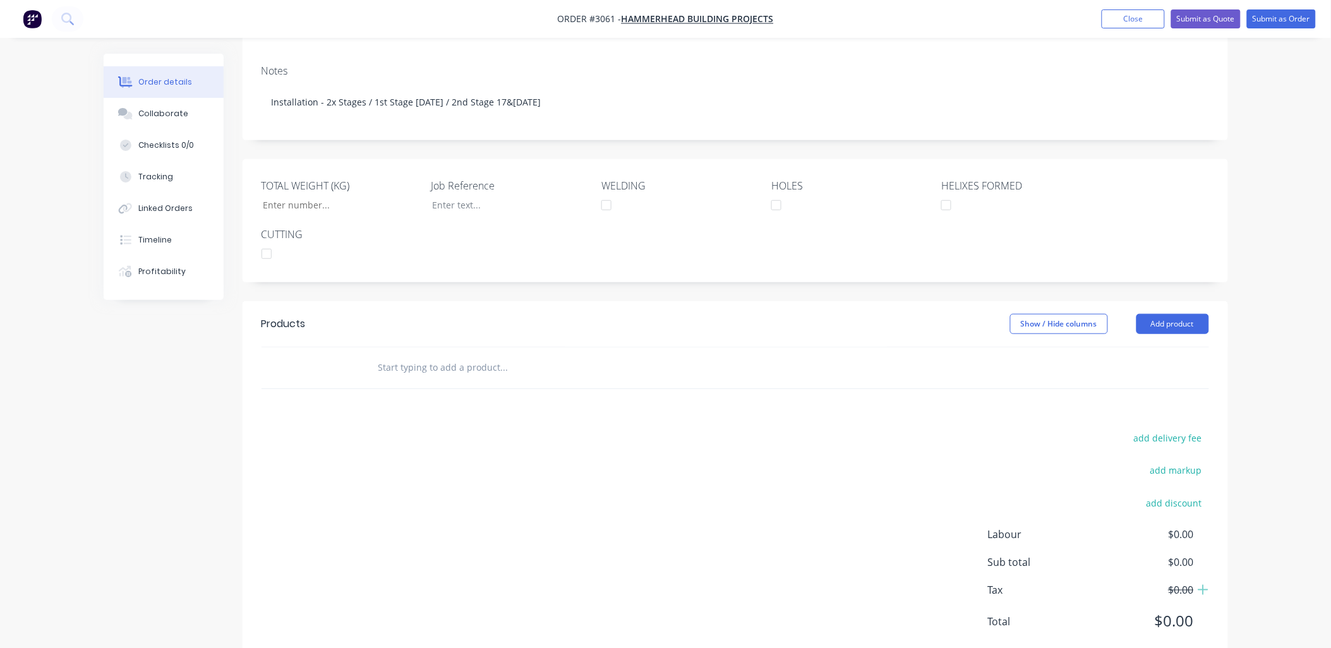
click at [677, 430] on div "add delivery fee add markup add discount Labour $0.00 Sub total $0.00 Tax $0.00…" at bounding box center [736, 538] width 948 height 216
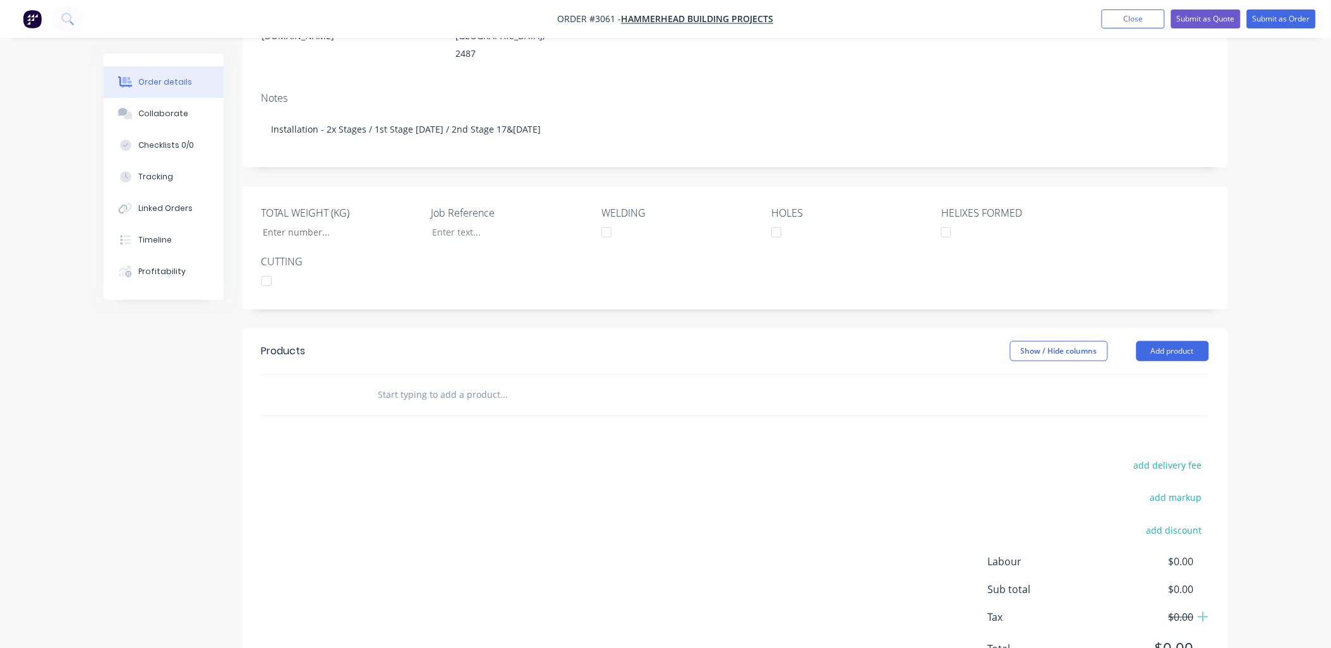
scroll to position [0, 0]
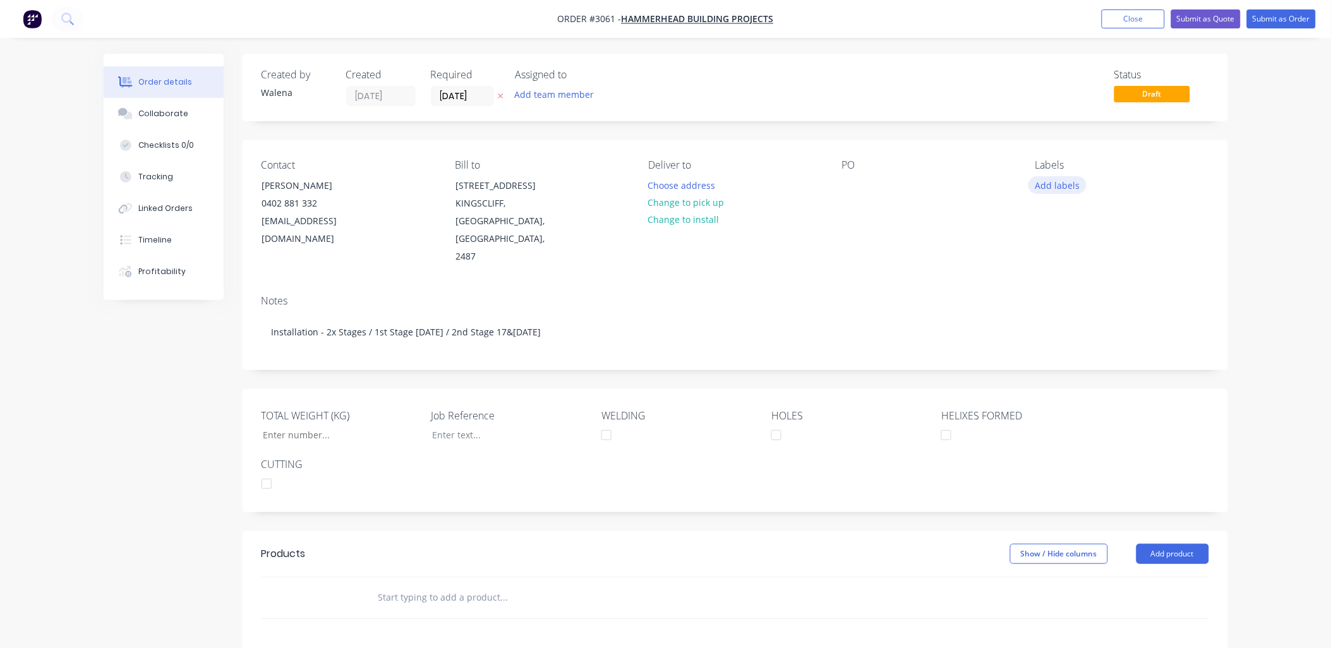
click at [1053, 186] on button "Add labels" at bounding box center [1058, 184] width 58 height 17
click at [1059, 301] on div at bounding box center [1058, 298] width 25 height 25
click at [1058, 345] on div at bounding box center [1058, 342] width 25 height 25
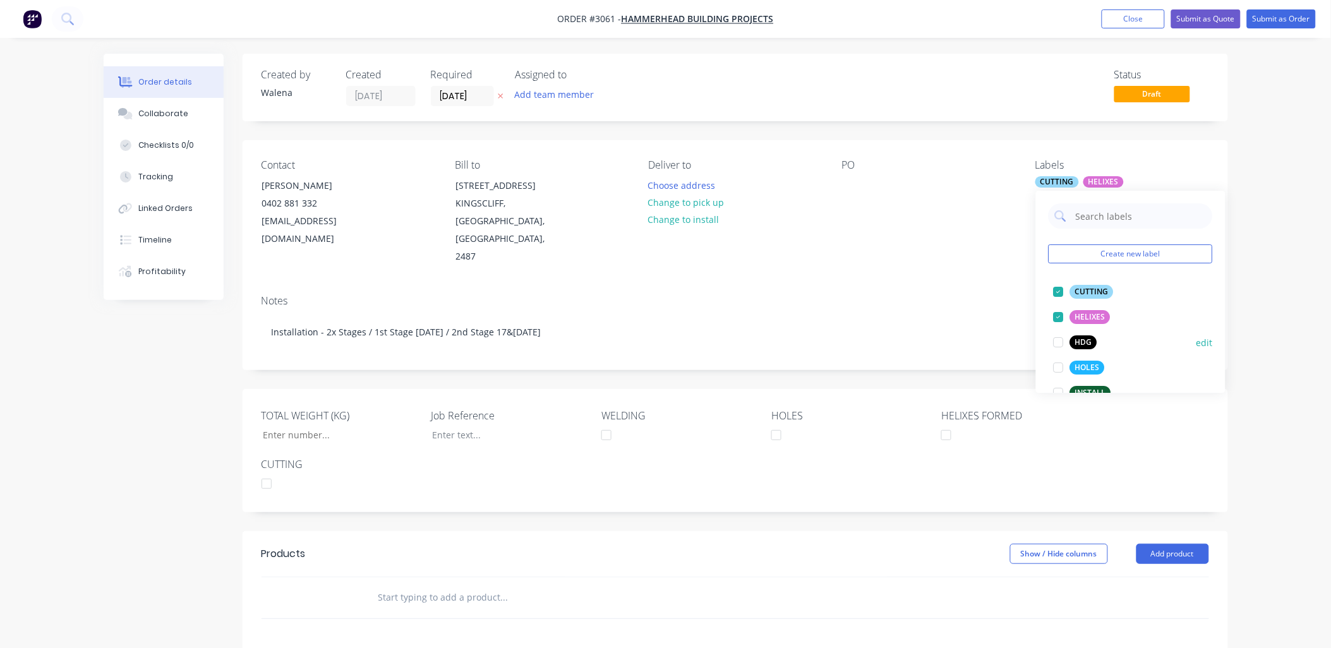
click at [1058, 367] on div at bounding box center [1058, 367] width 25 height 25
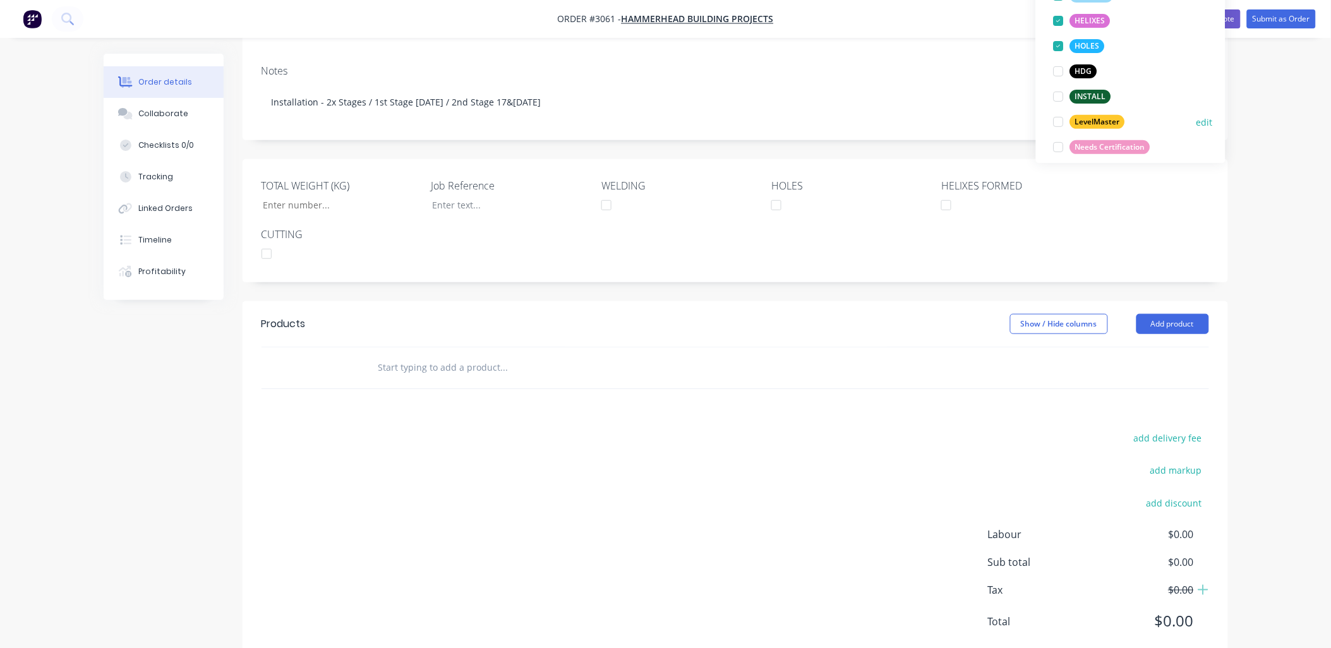
scroll to position [152, 0]
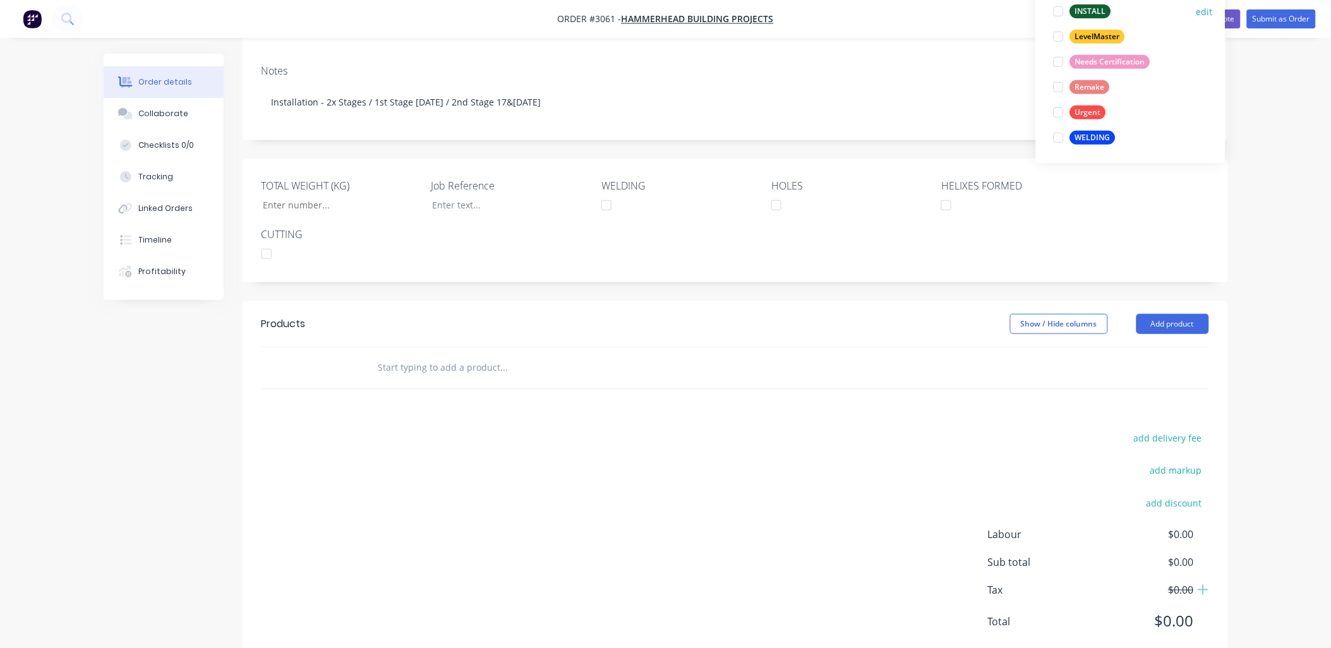
click at [1057, 14] on div at bounding box center [1058, 11] width 25 height 25
click at [1058, 140] on div at bounding box center [1058, 137] width 25 height 25
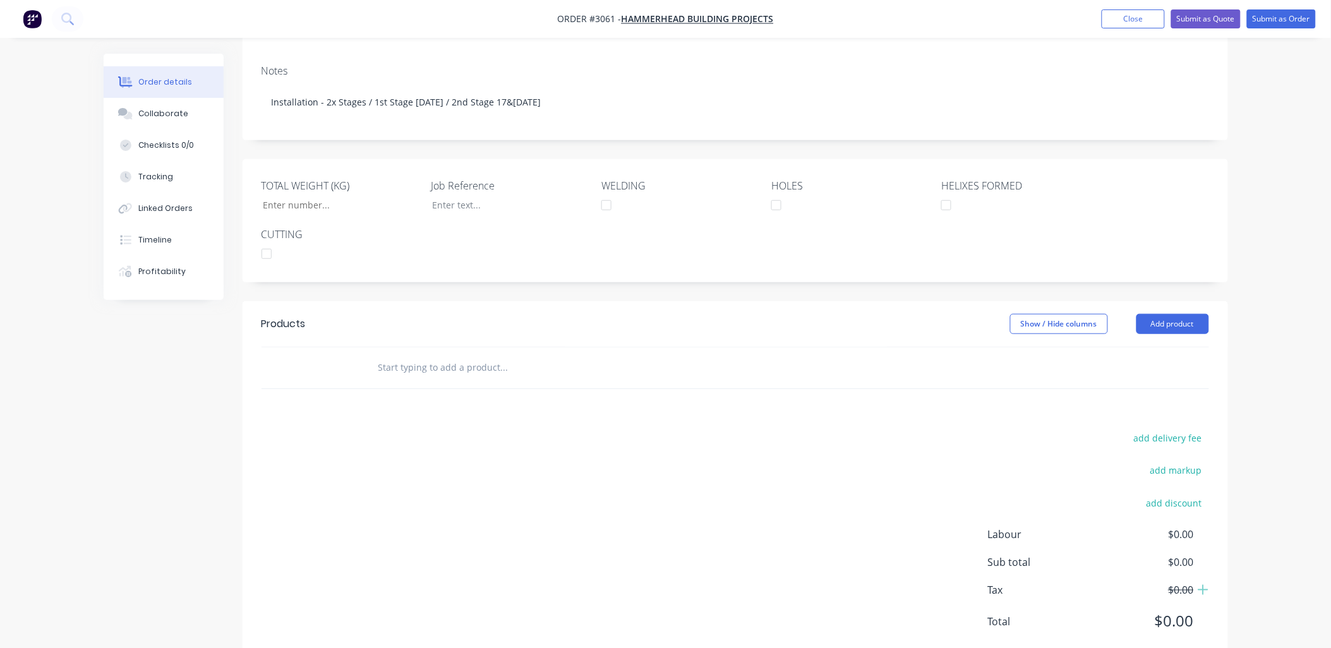
click at [433, 355] on input "text" at bounding box center [504, 367] width 253 height 25
click at [1155, 314] on button "Add product" at bounding box center [1173, 324] width 73 height 20
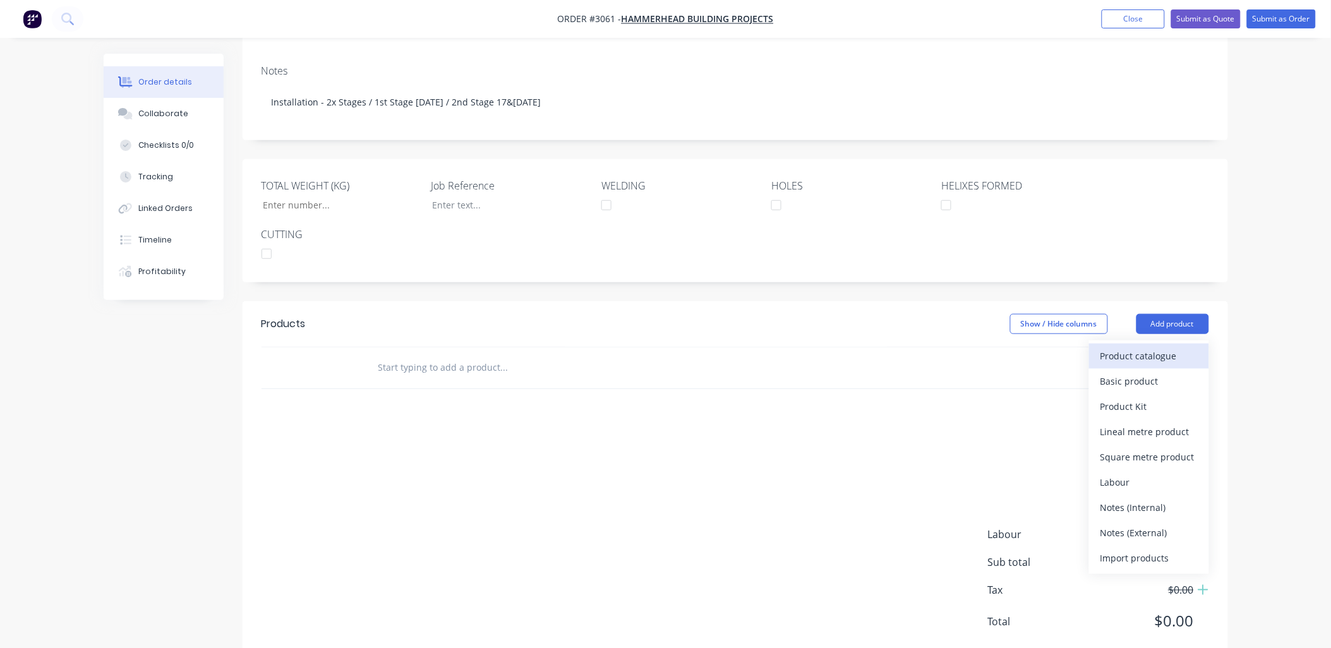
click at [1146, 347] on div "Product catalogue" at bounding box center [1149, 356] width 97 height 18
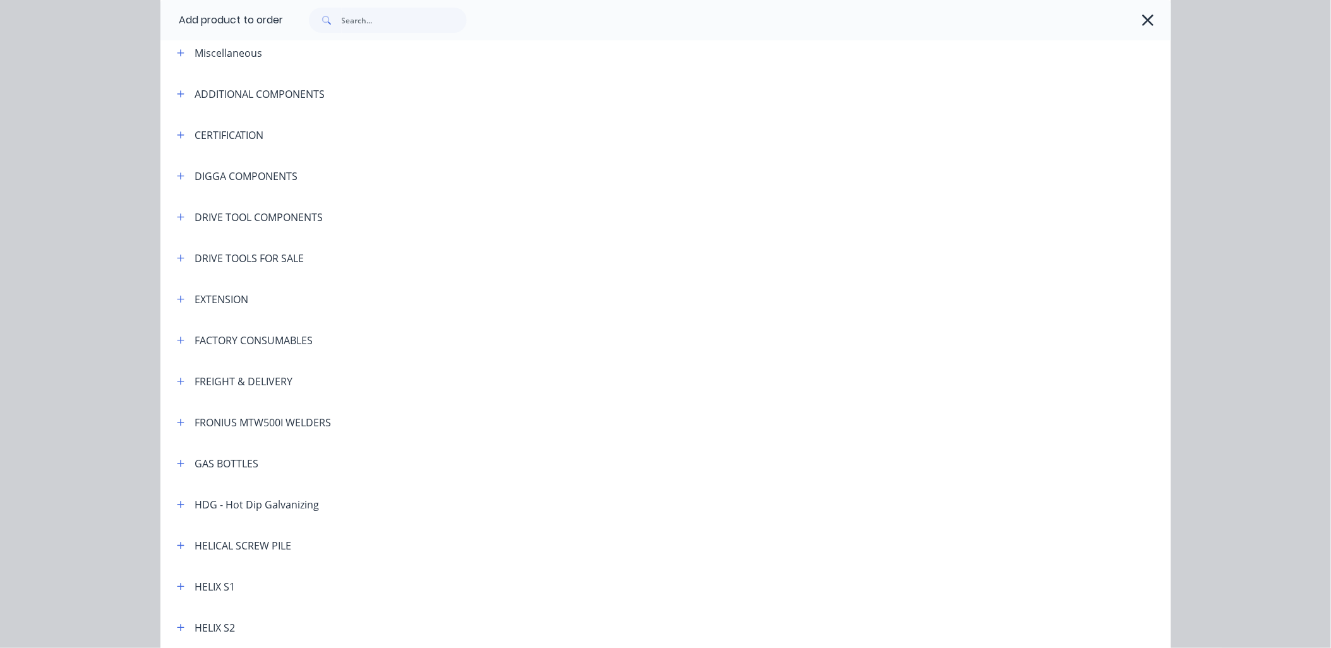
scroll to position [93, 0]
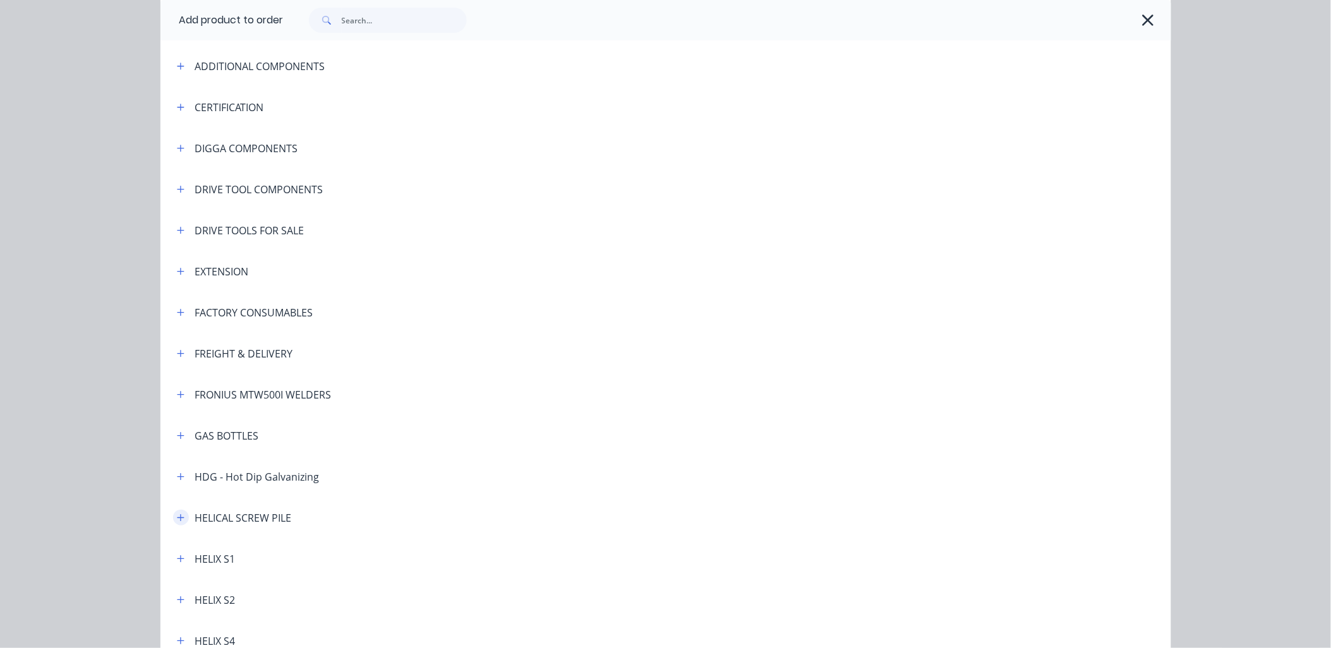
click at [177, 516] on icon "button" at bounding box center [181, 518] width 8 height 9
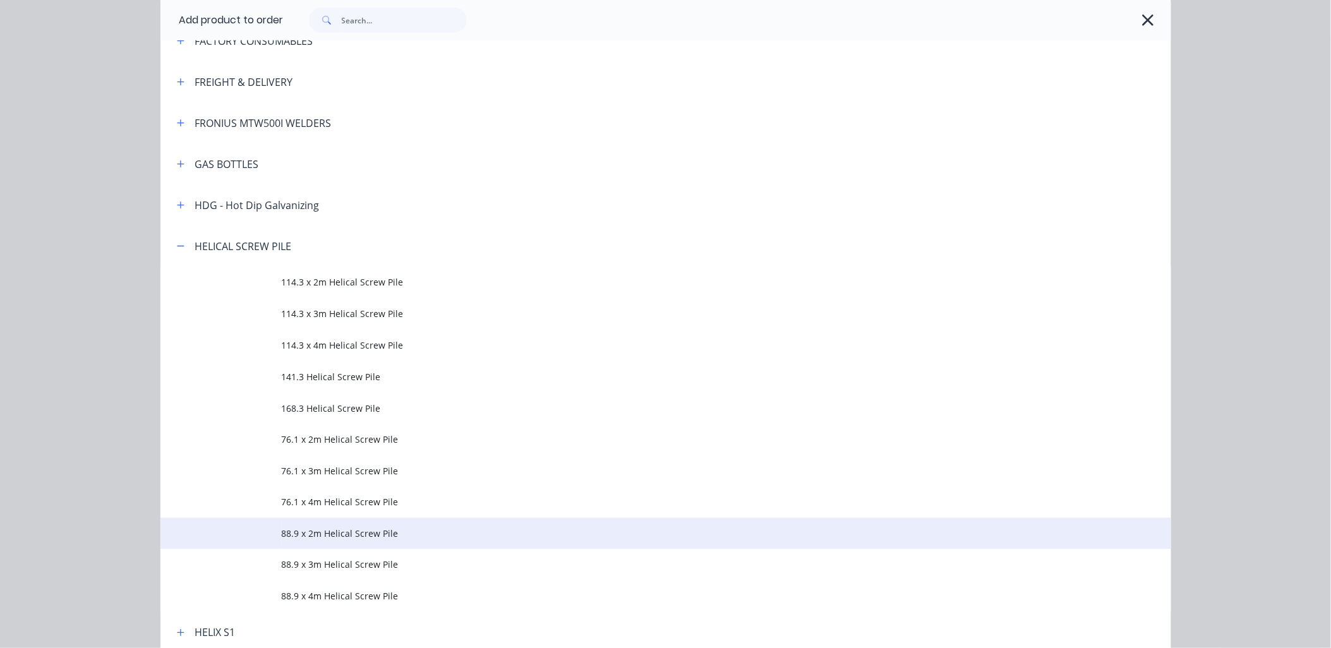
scroll to position [374, 0]
